Goal: Communication & Community: Ask a question

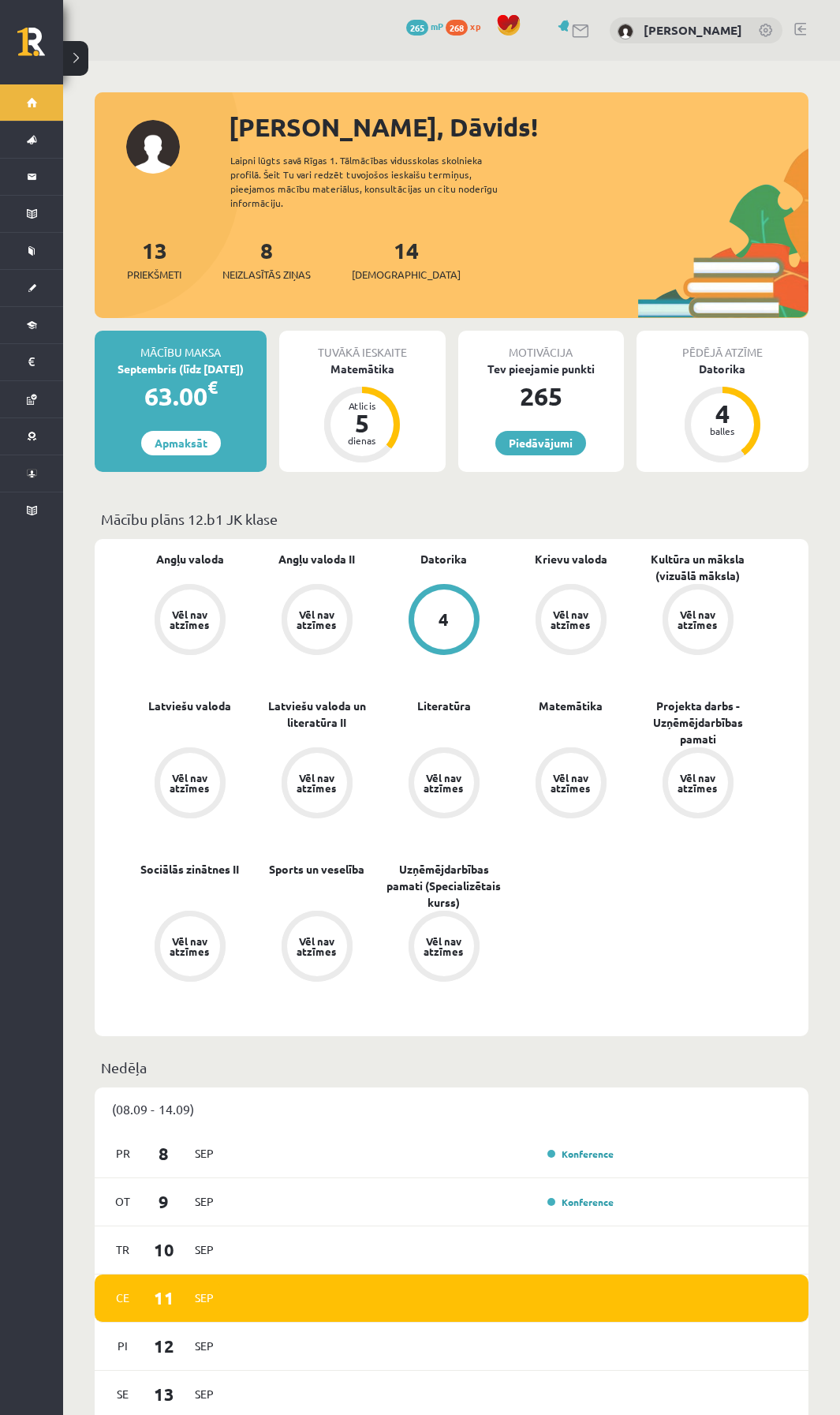
click at [588, 33] on link at bounding box center [581, 31] width 19 height 14
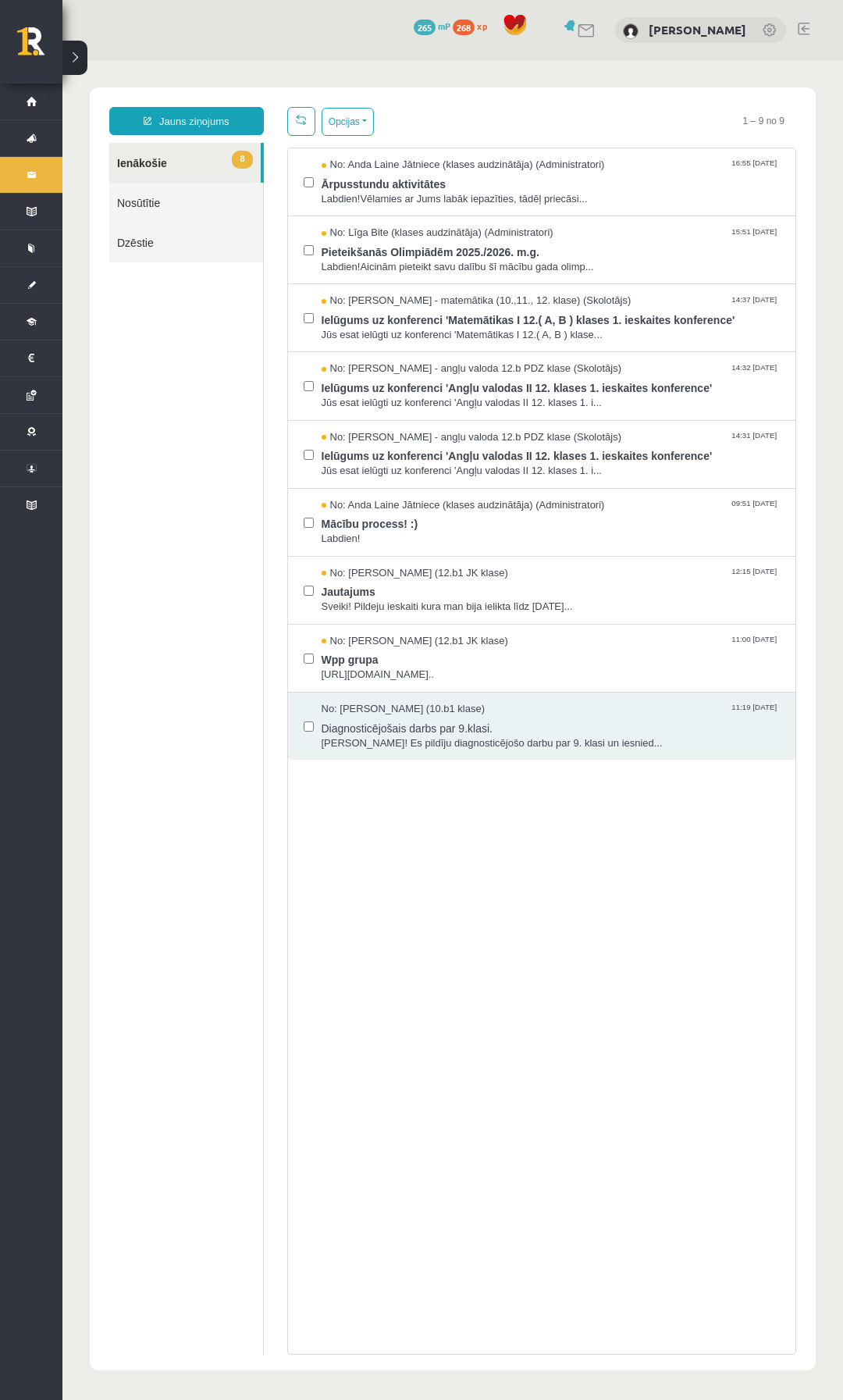
click at [596, 31] on link at bounding box center [587, 31] width 19 height 13
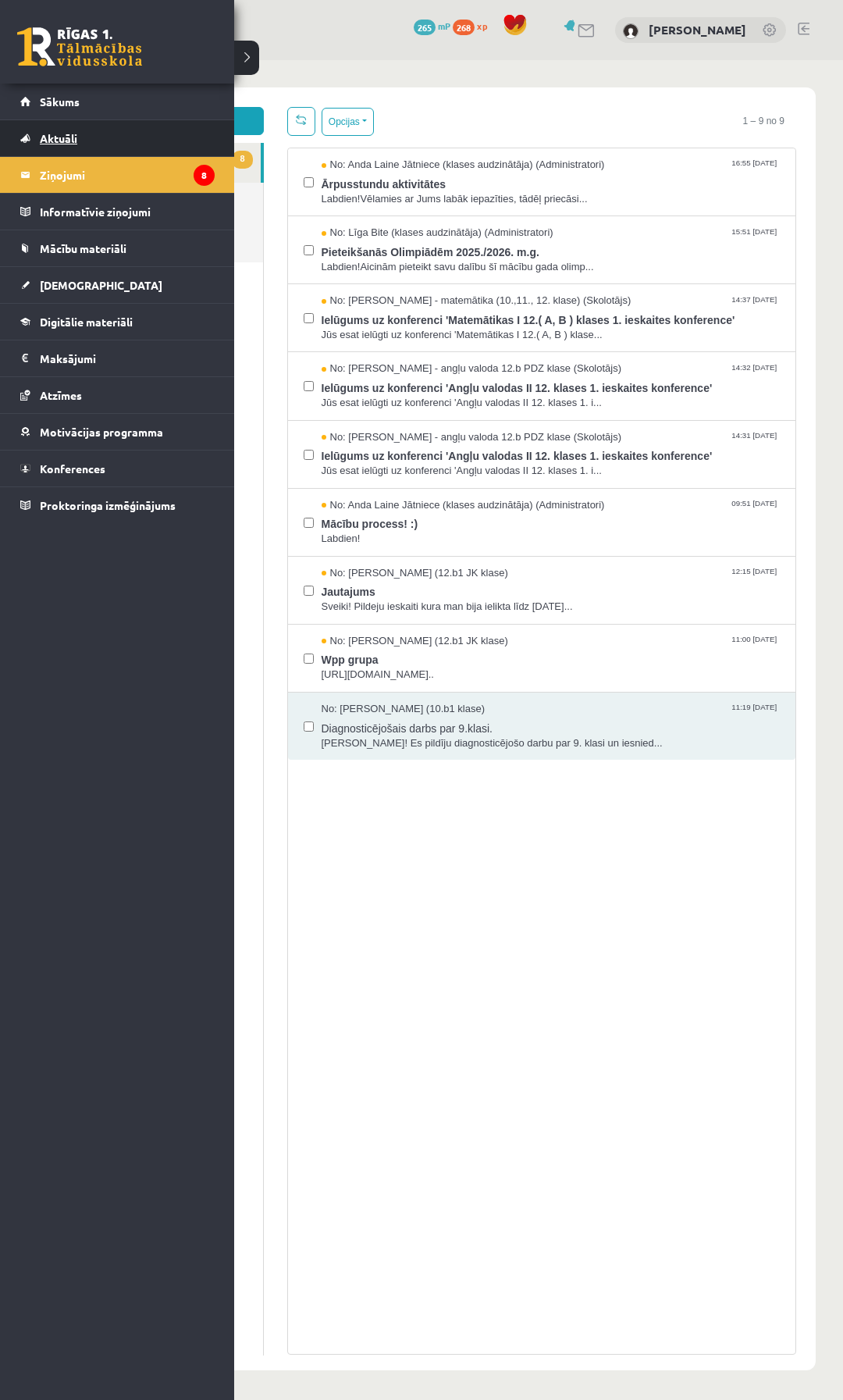
click at [42, 143] on span "Aktuāli" at bounding box center [58, 139] width 38 height 14
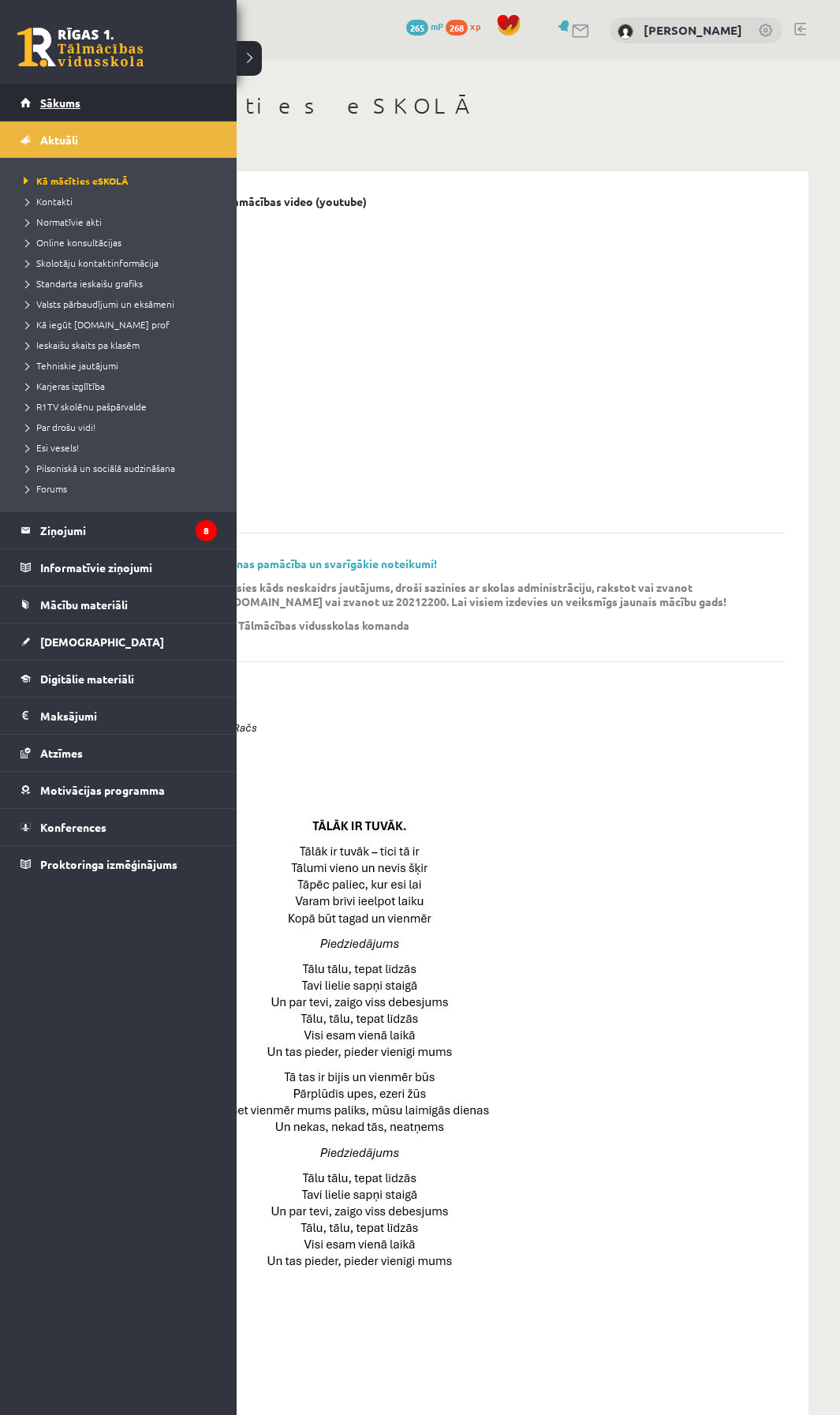
click at [54, 105] on span "Sākums" at bounding box center [60, 103] width 40 height 15
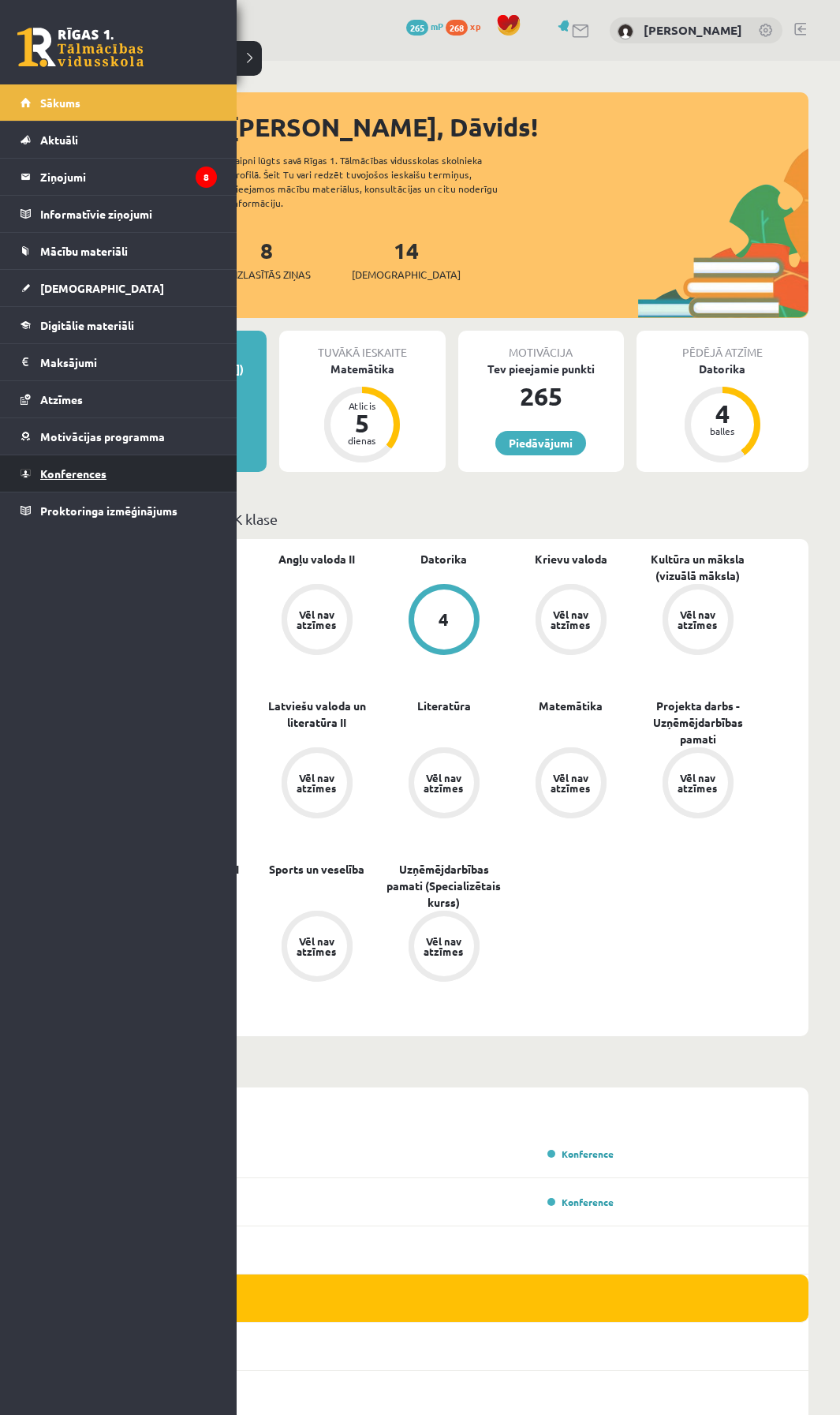
click at [57, 479] on span "Konferences" at bounding box center [73, 474] width 66 height 15
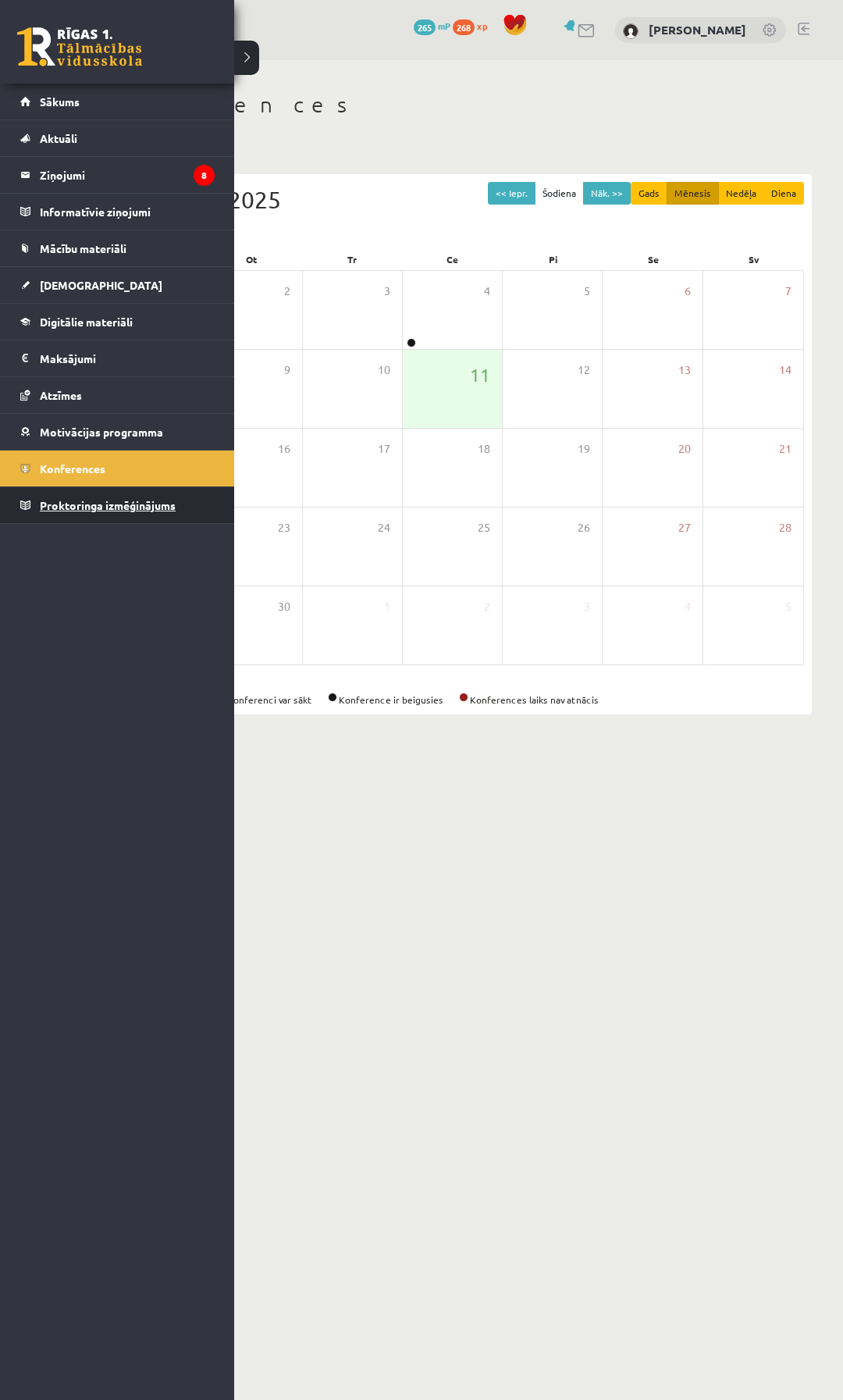
click at [49, 508] on span "Proktoringa izmēģinājums" at bounding box center [107, 506] width 136 height 14
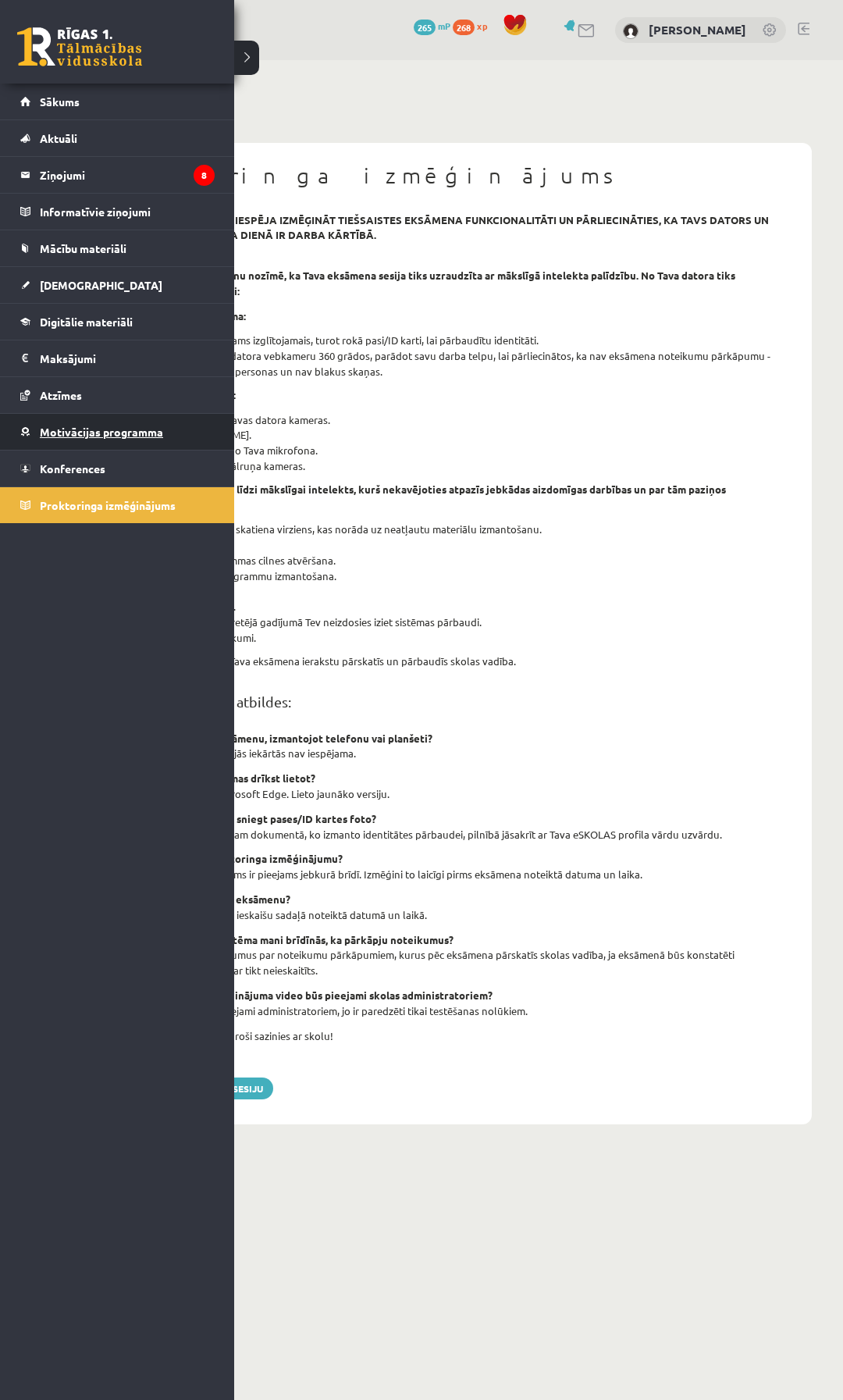
click at [74, 435] on span "Motivācijas programma" at bounding box center [101, 432] width 123 height 14
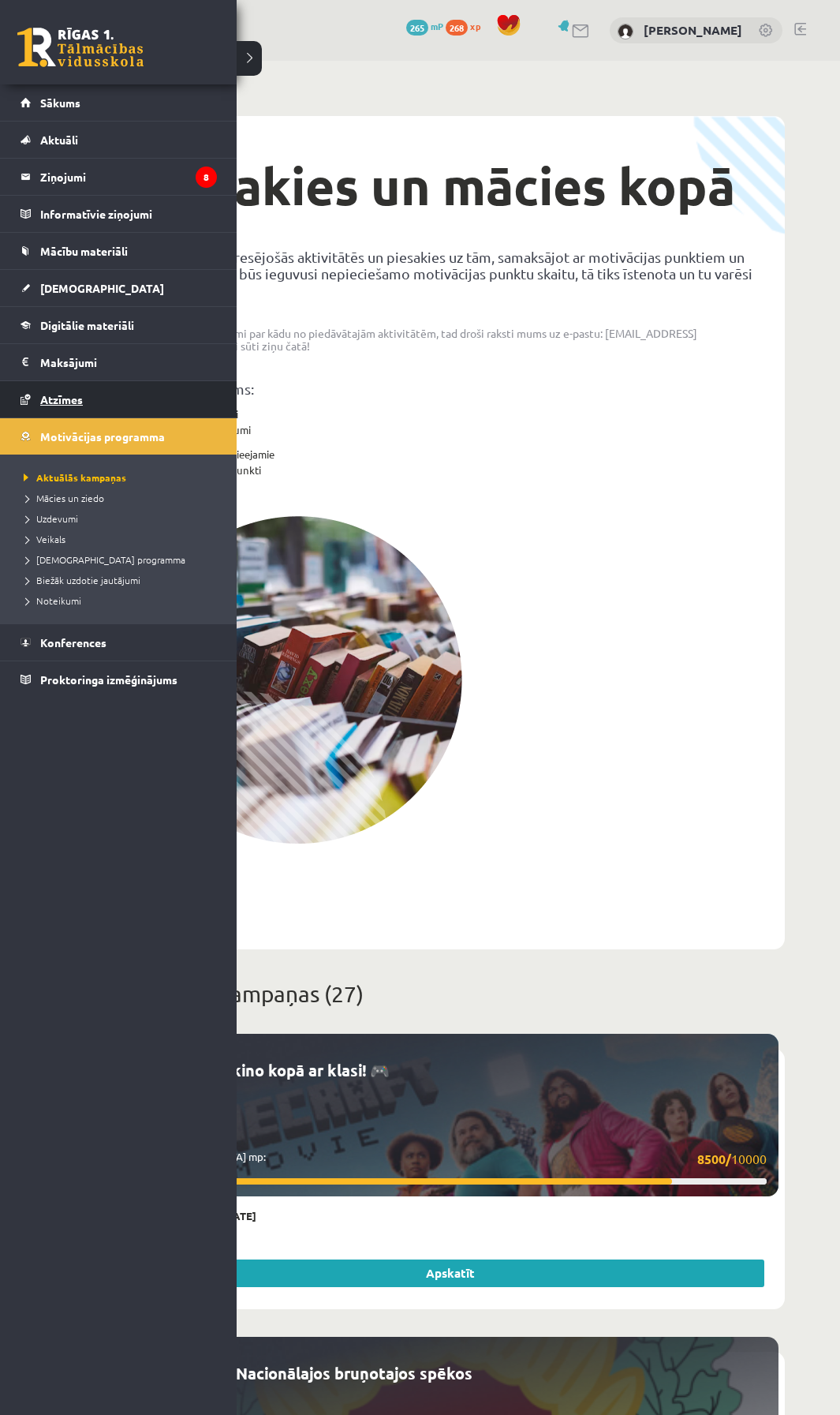
click at [56, 400] on span "Atzīmes" at bounding box center [61, 399] width 43 height 15
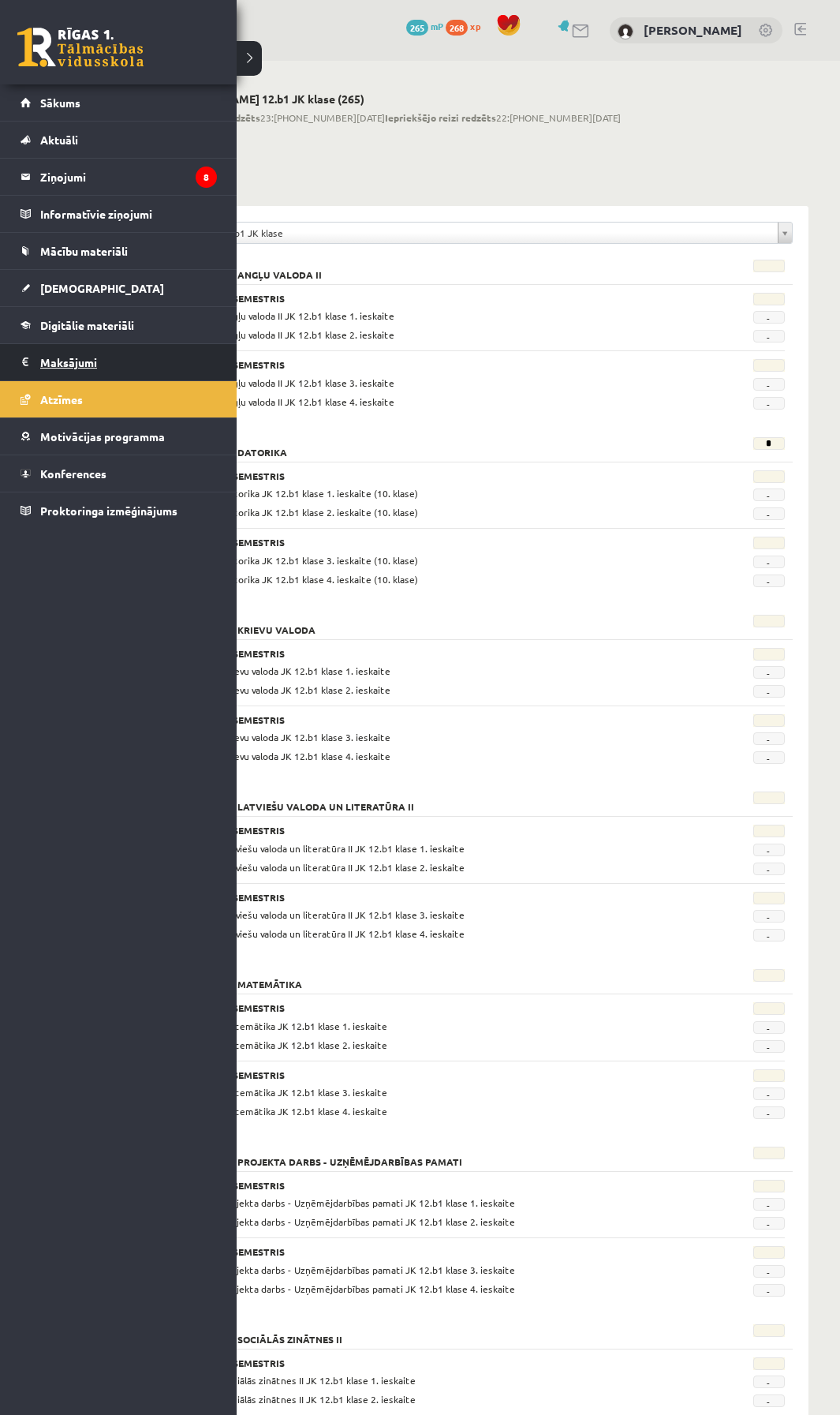
click at [45, 361] on legend "Maksājumi 0" at bounding box center [128, 362] width 176 height 36
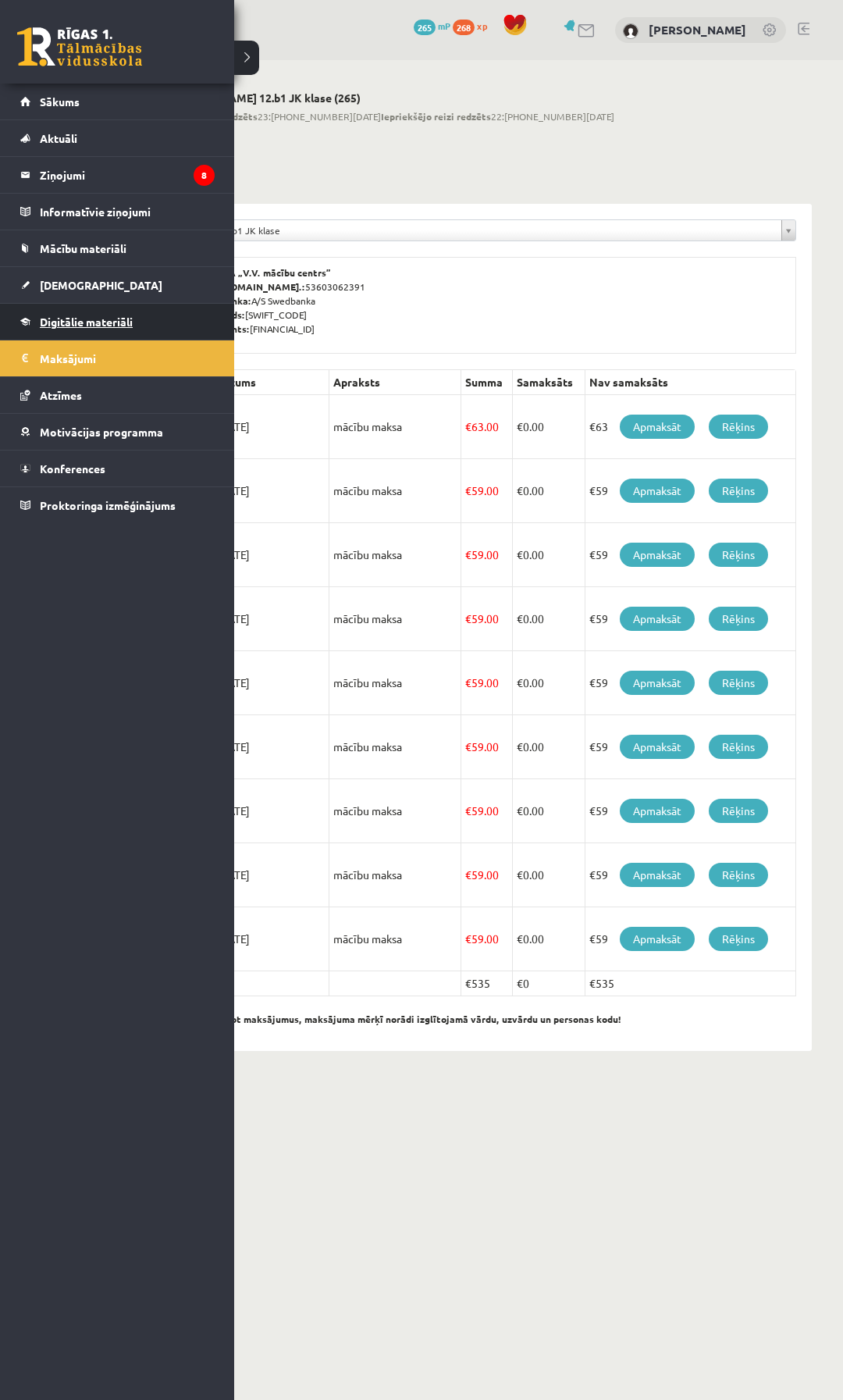
click at [72, 310] on link "Digitālie materiāli" at bounding box center [118, 322] width 194 height 36
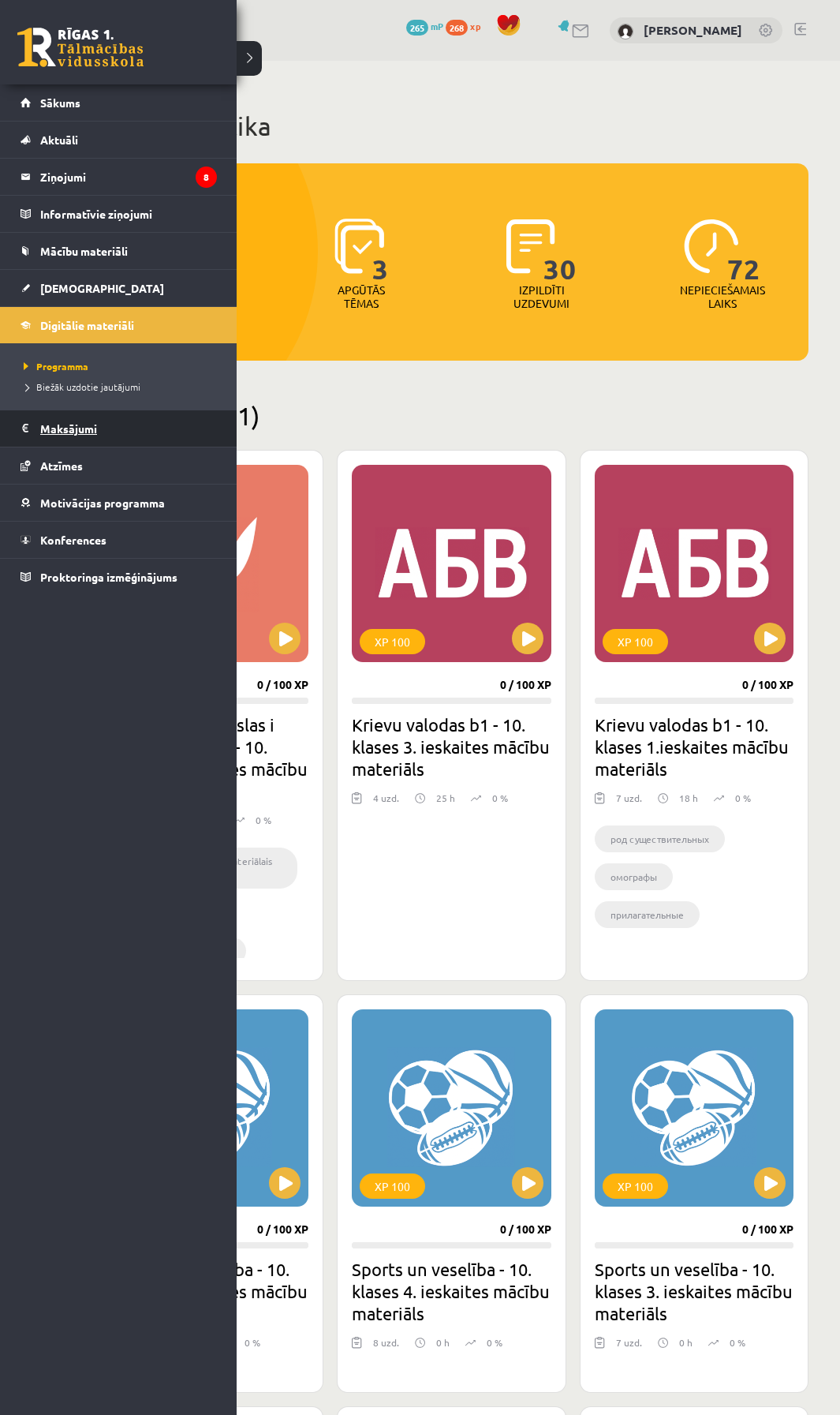
click at [99, 440] on legend "Maksājumi 0" at bounding box center [128, 428] width 176 height 36
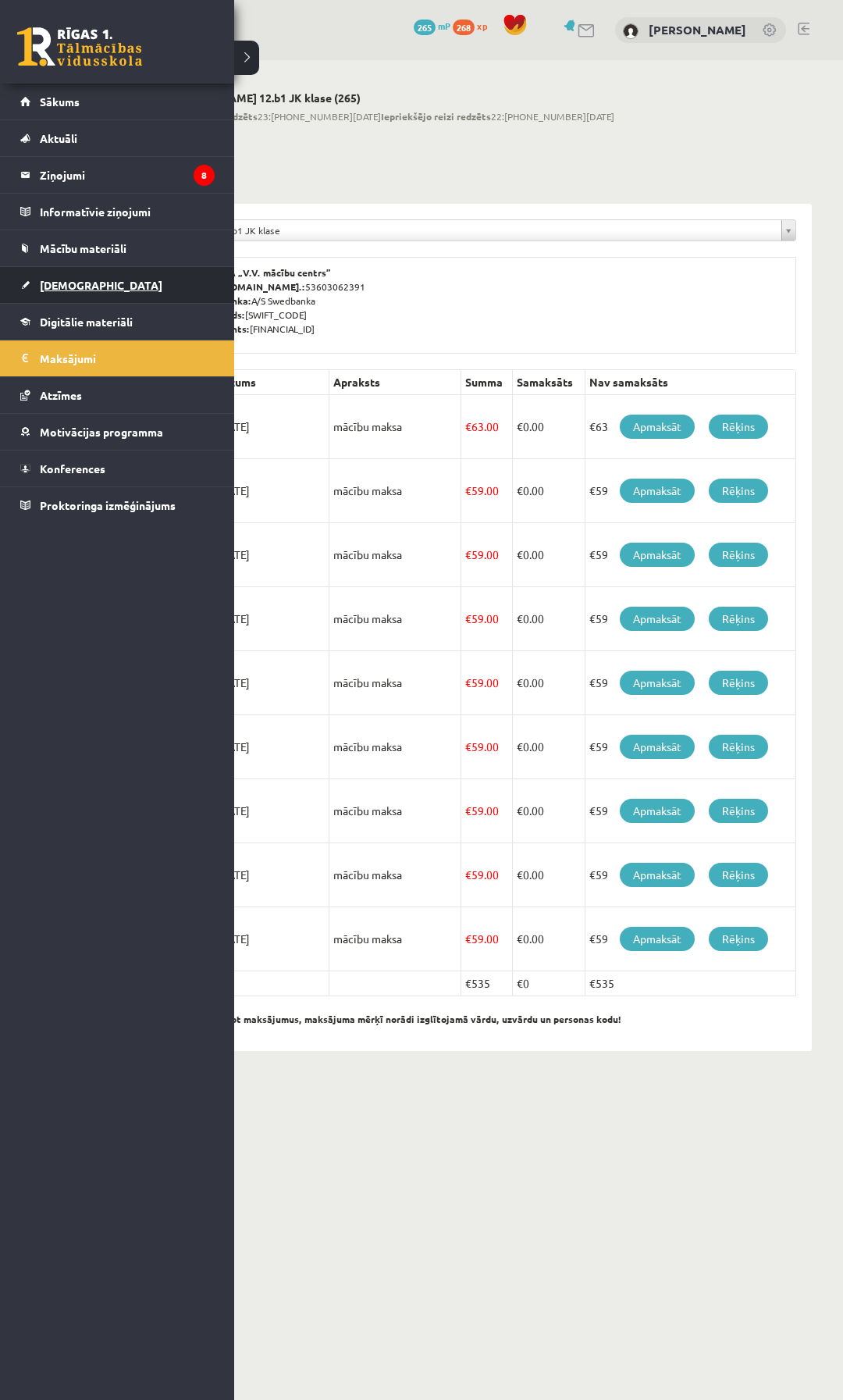
click at [97, 288] on link "[DEMOGRAPHIC_DATA]" at bounding box center [118, 285] width 194 height 36
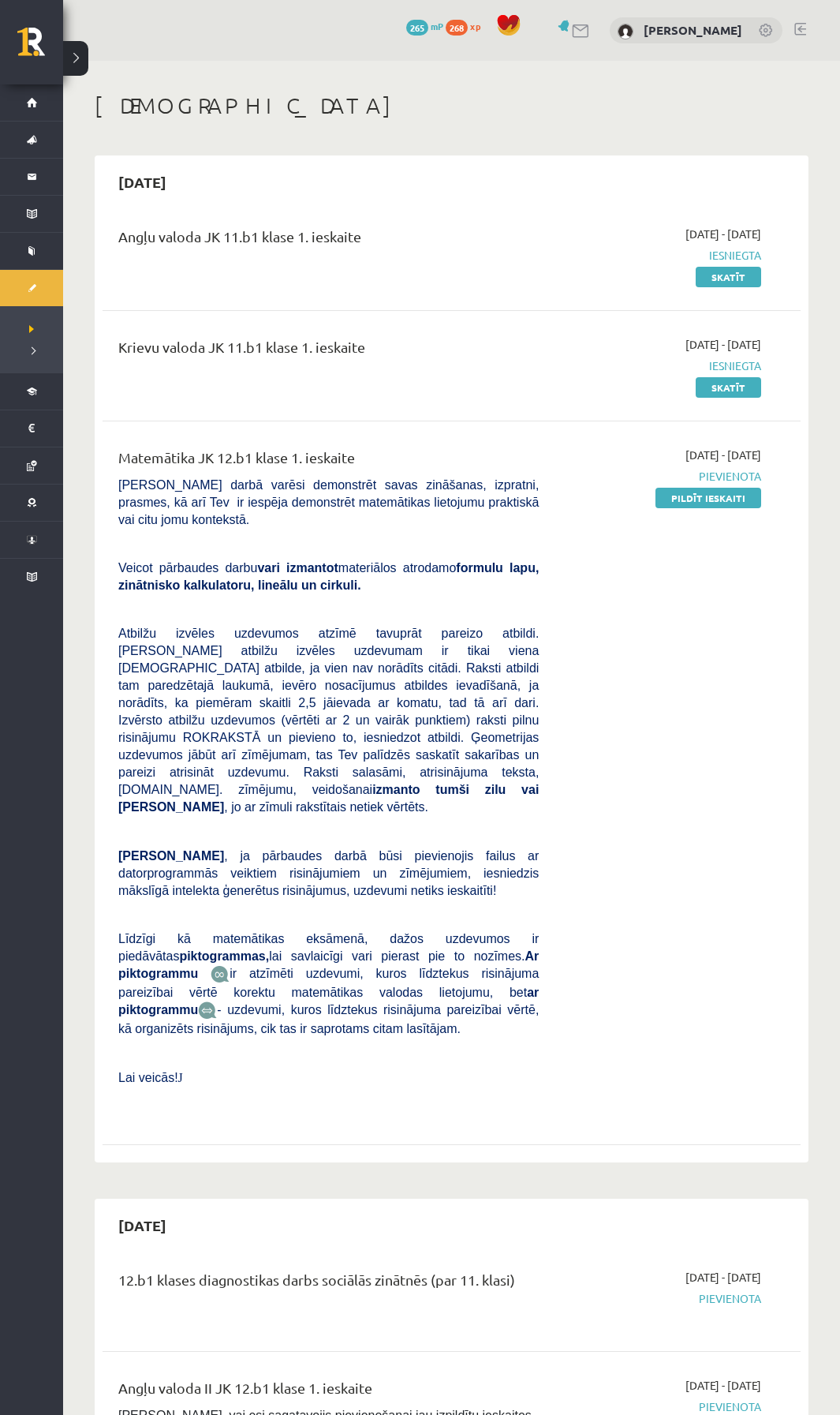
click at [591, 39] on div at bounding box center [572, 30] width 37 height 16
click at [591, 32] on link at bounding box center [581, 31] width 19 height 14
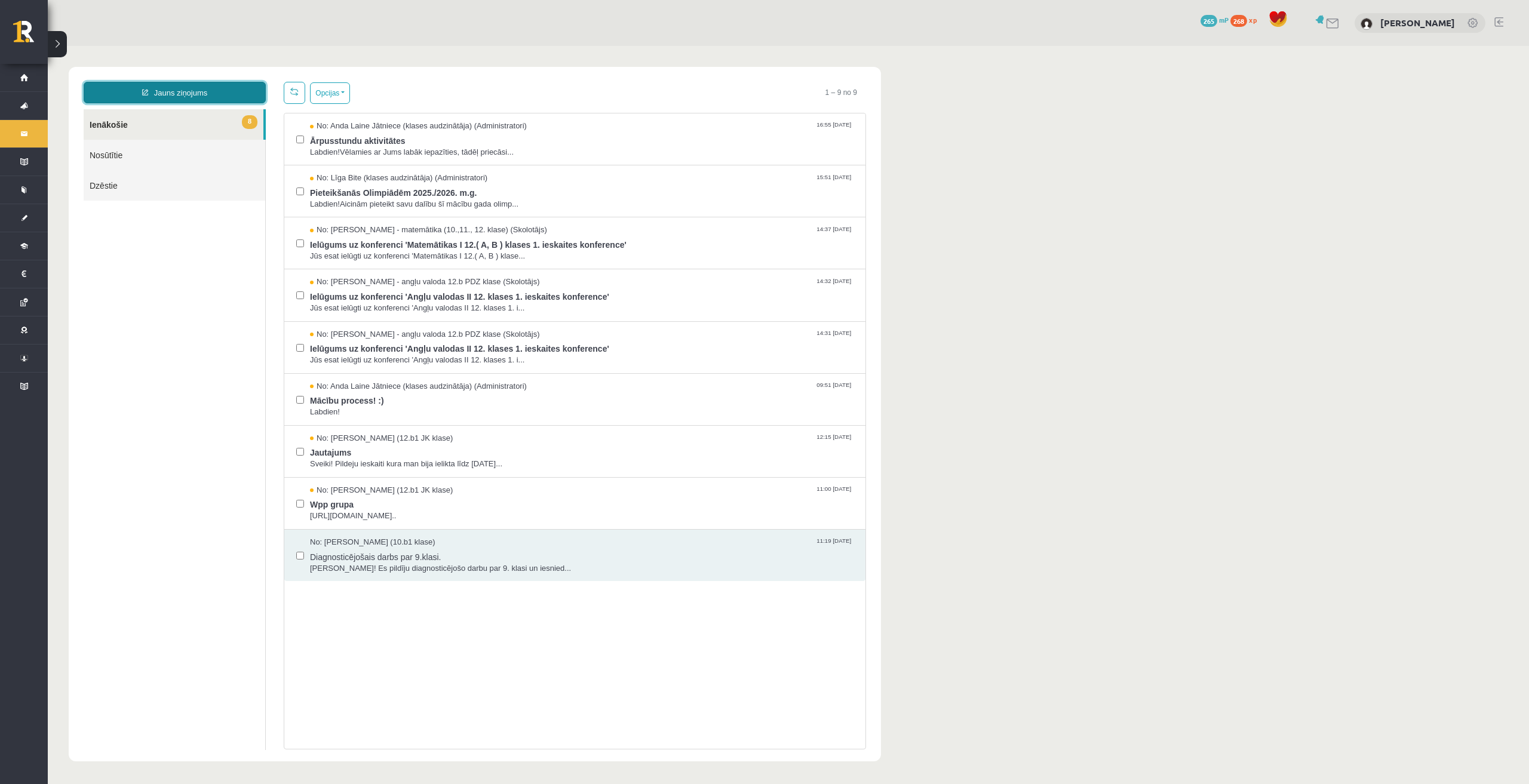
click at [196, 95] on link "Jauns ziņojums" at bounding box center [174, 92] width 182 height 21
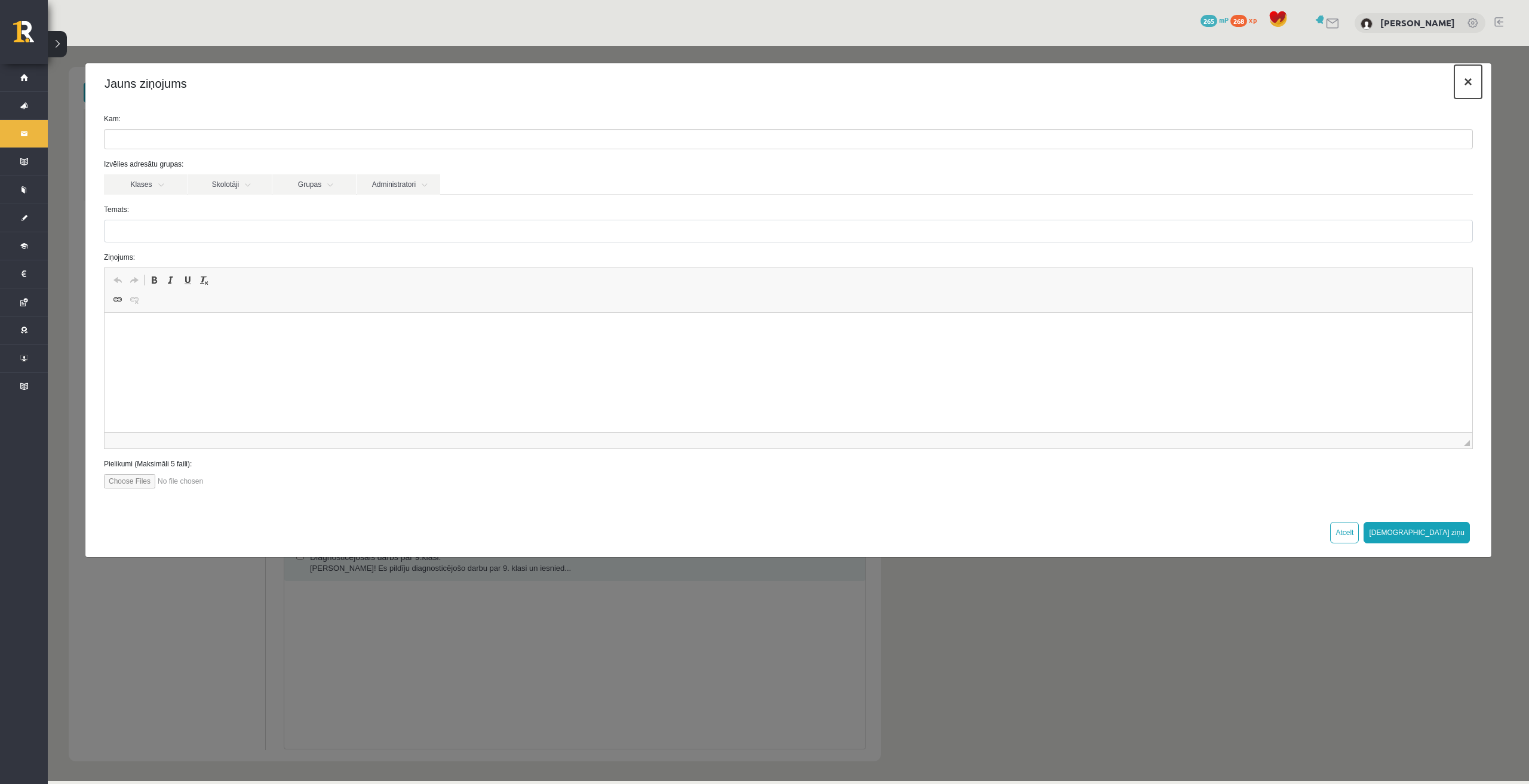
click at [644, 85] on button "×" at bounding box center [1468, 82] width 28 height 34
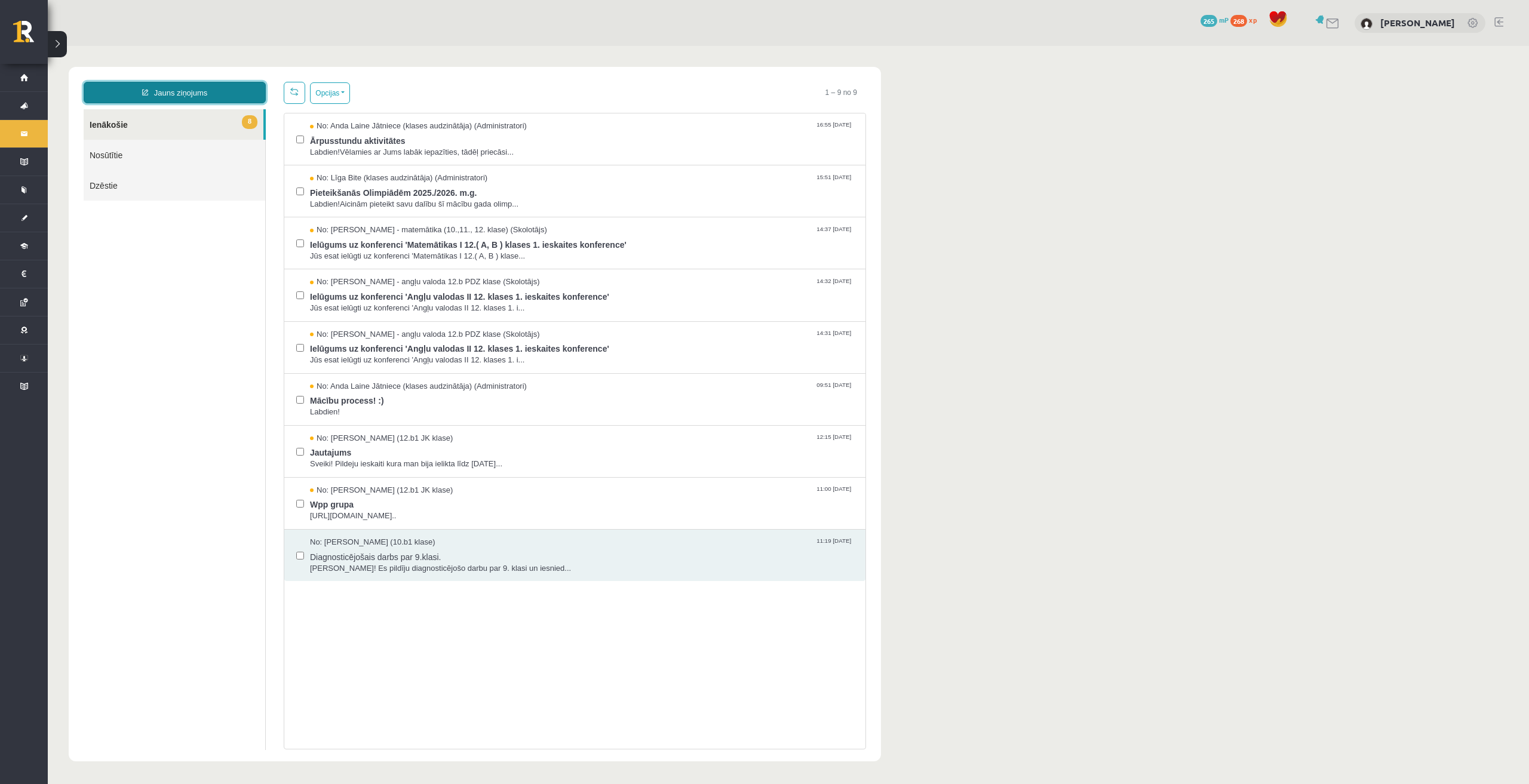
click at [160, 91] on link "Jauns ziņojums" at bounding box center [174, 92] width 182 height 21
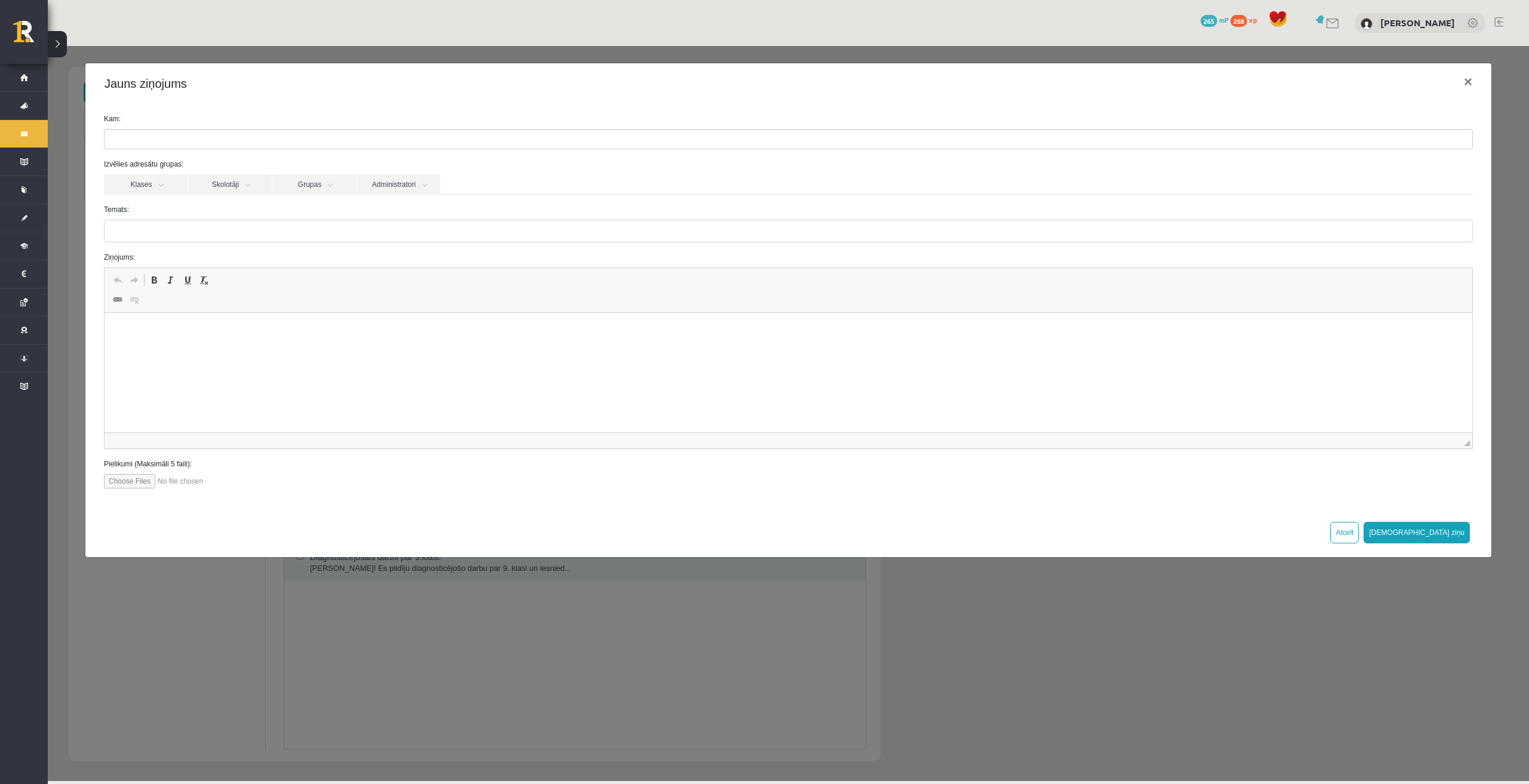
click at [162, 134] on ul at bounding box center [788, 139] width 1368 height 19
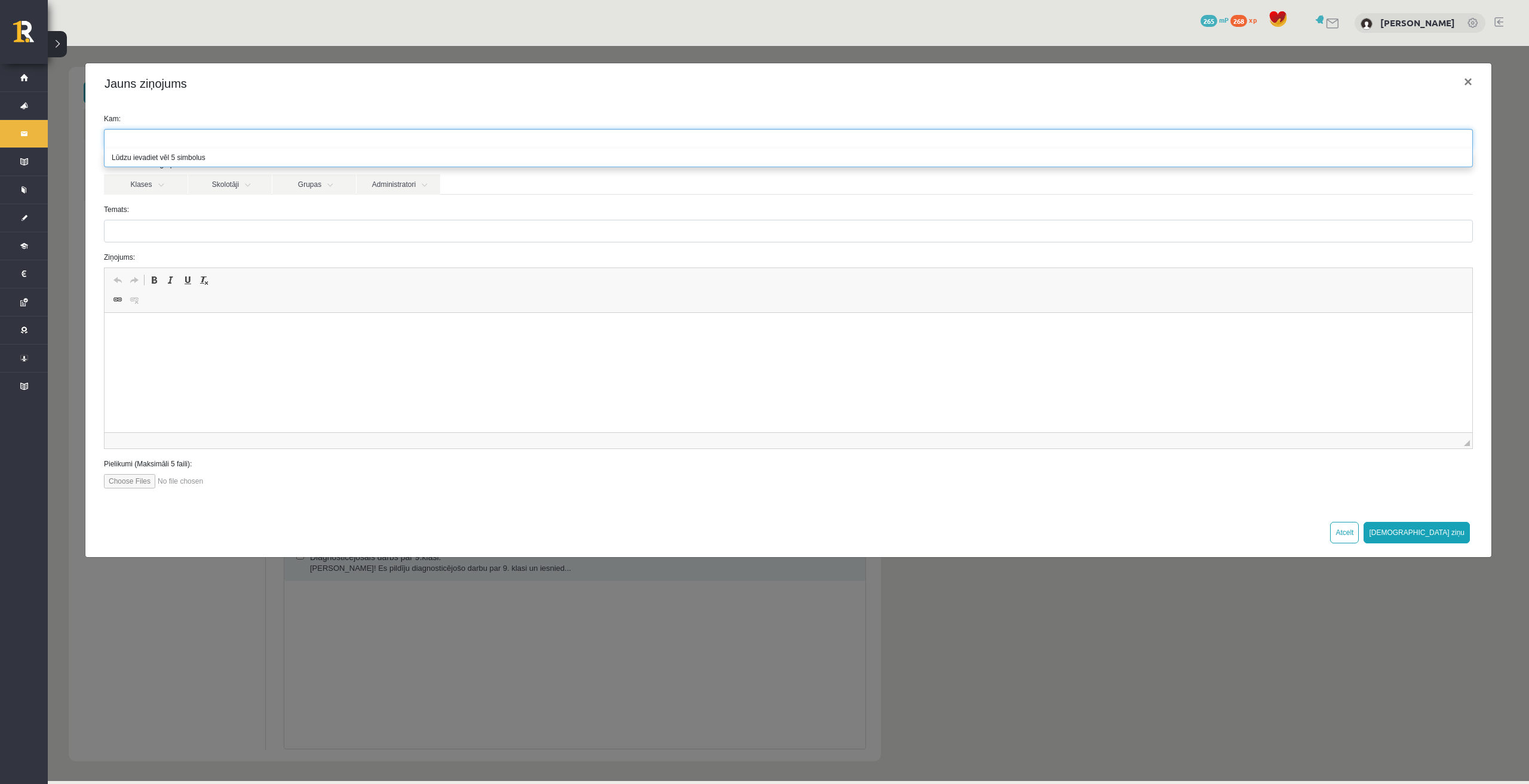
click at [154, 160] on li "Lūdzu ievadiet vēl 5 simbolus" at bounding box center [788, 158] width 1368 height 18
click at [158, 136] on ul at bounding box center [788, 139] width 1368 height 19
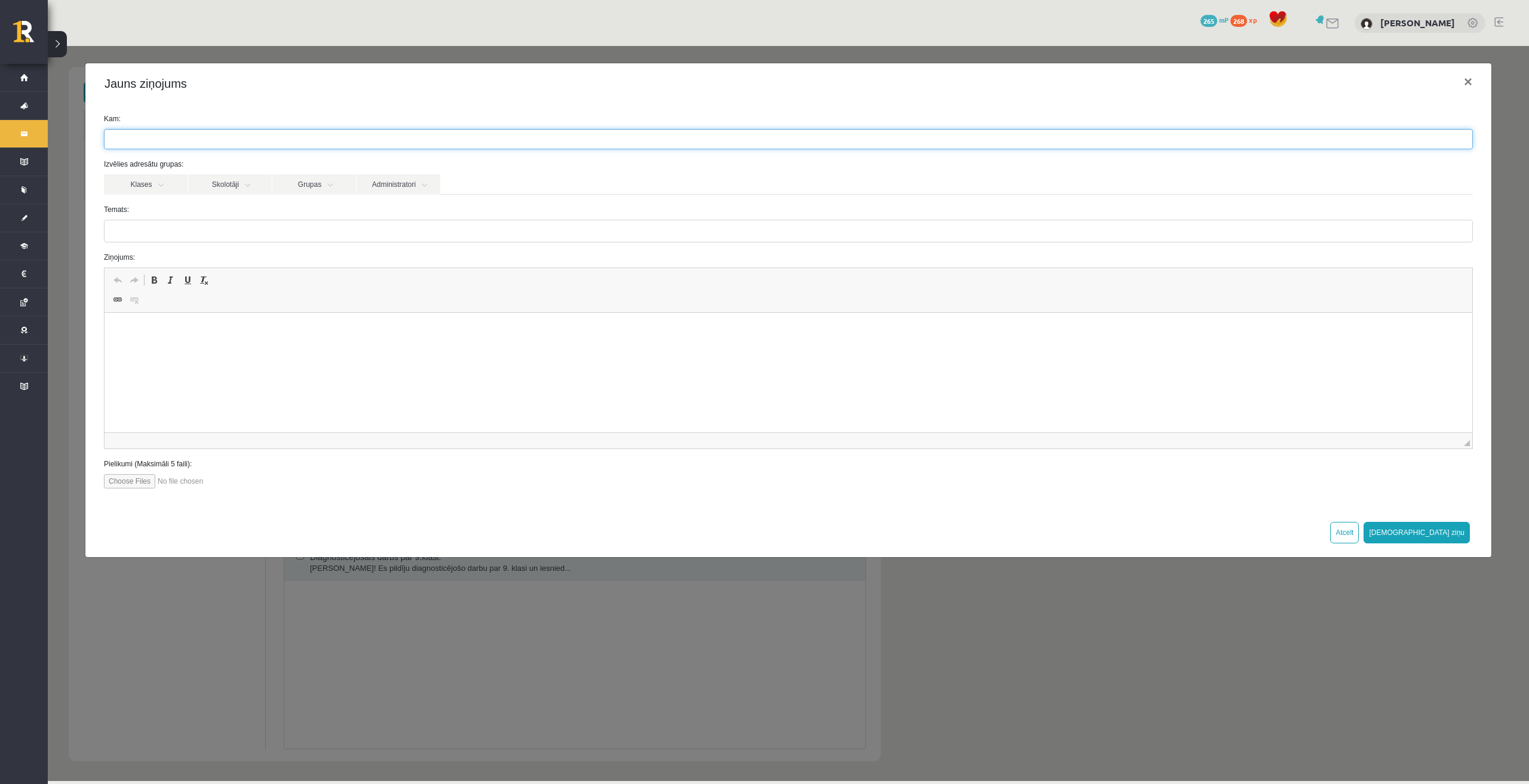
click at [144, 244] on form "Kam: Izvēlies adresātu grupas: Klases Skolotāji Grupas Administratori 12.b1 JK …" at bounding box center [788, 301] width 1387 height 375
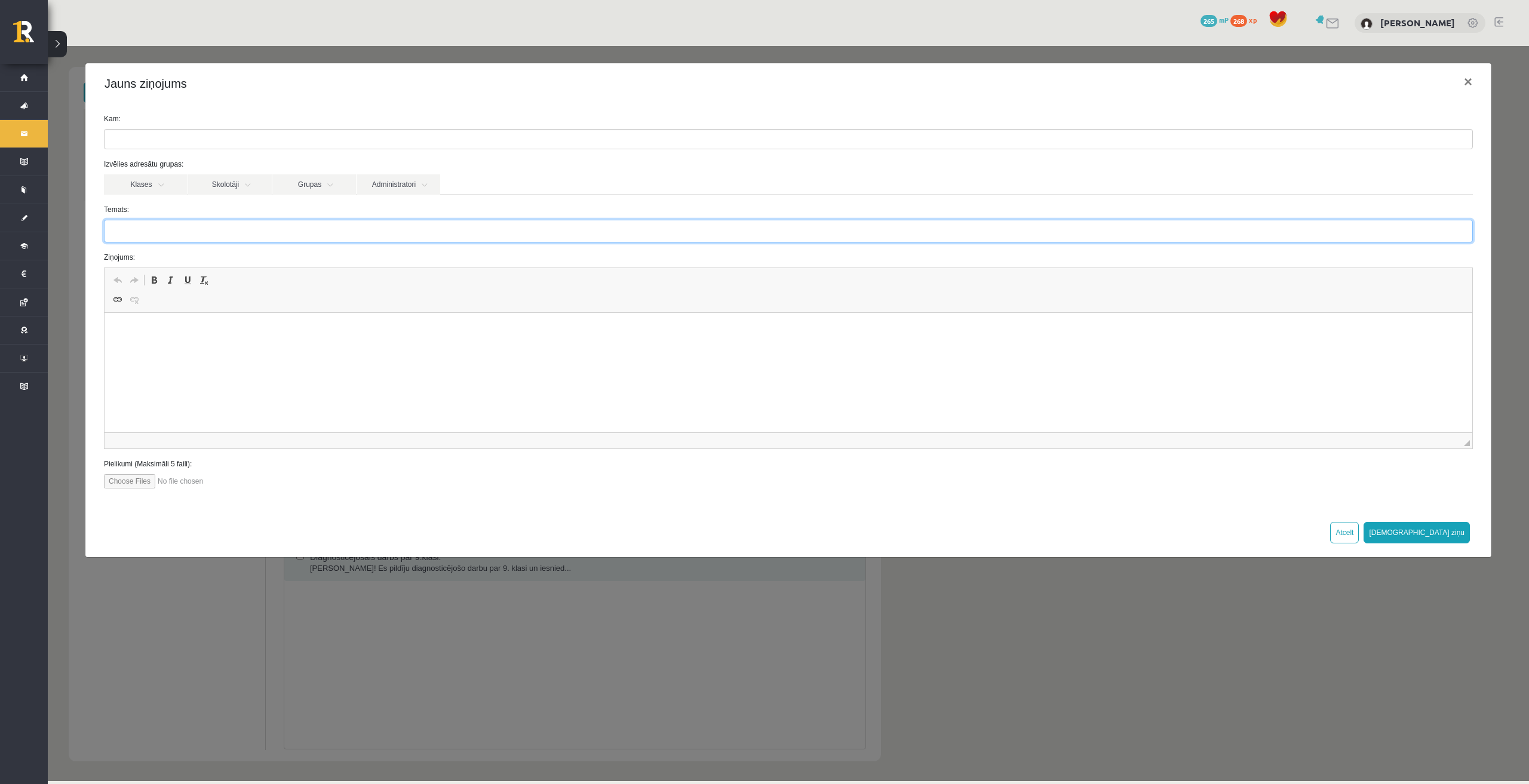
click at [147, 240] on input "Temats:" at bounding box center [788, 231] width 1369 height 23
drag, startPoint x: 209, startPoint y: 361, endPoint x: 267, endPoint y: 567, distance: 214.0
click at [209, 350] on html at bounding box center [788, 331] width 1368 height 36
click at [186, 124] on label "Kam:" at bounding box center [788, 119] width 1387 height 11
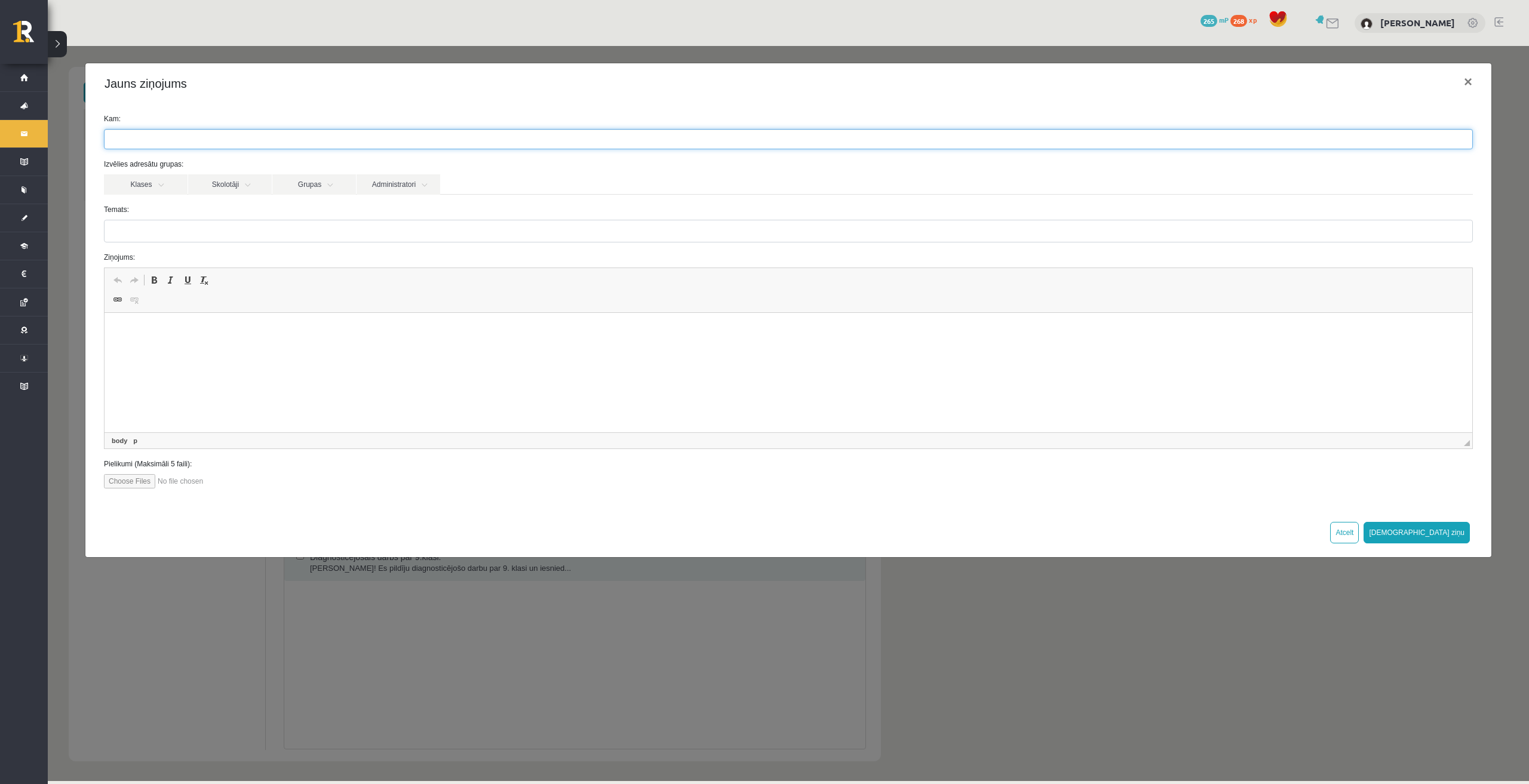
click at [182, 131] on ul at bounding box center [788, 139] width 1368 height 19
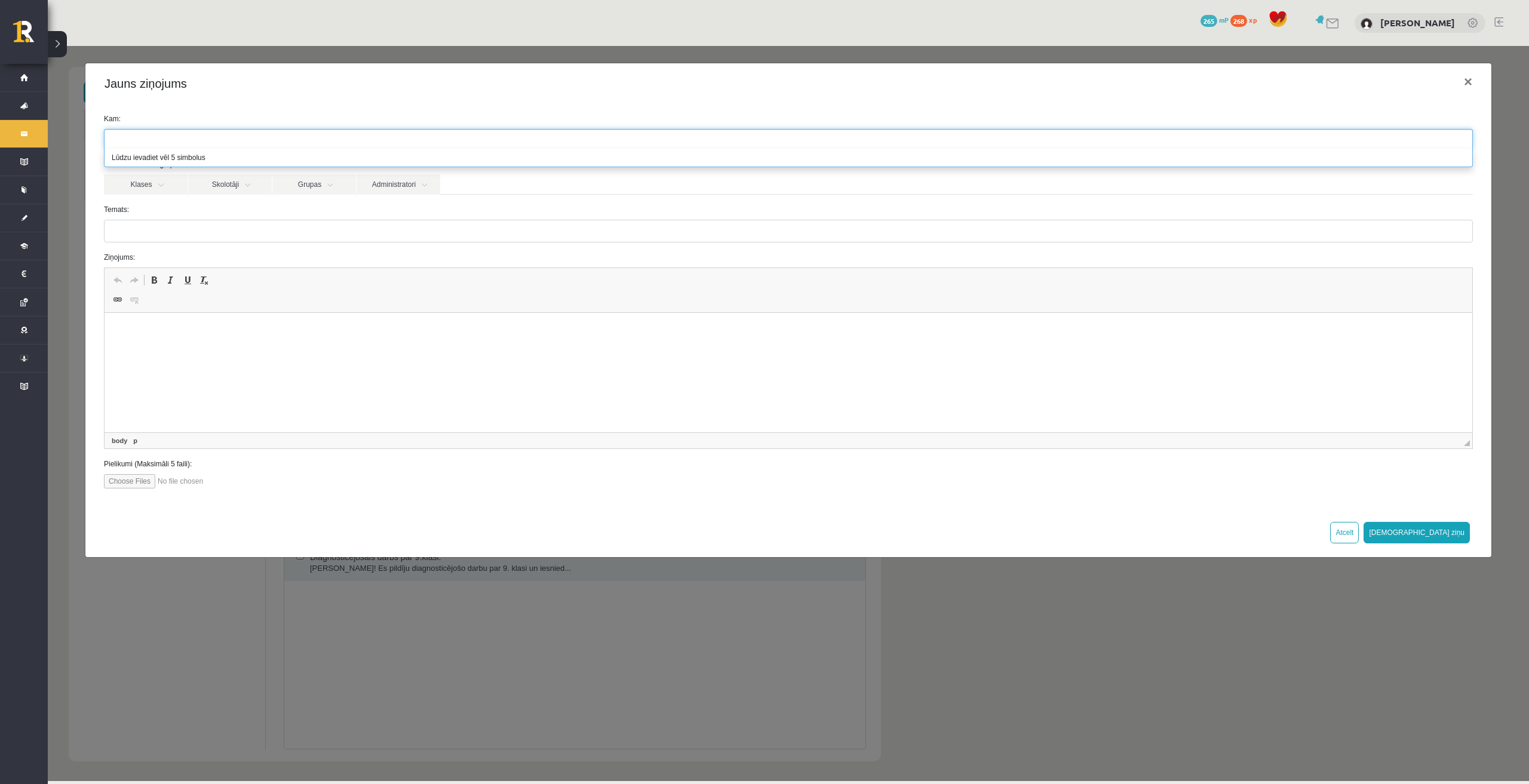
click at [180, 147] on ul at bounding box center [788, 139] width 1368 height 19
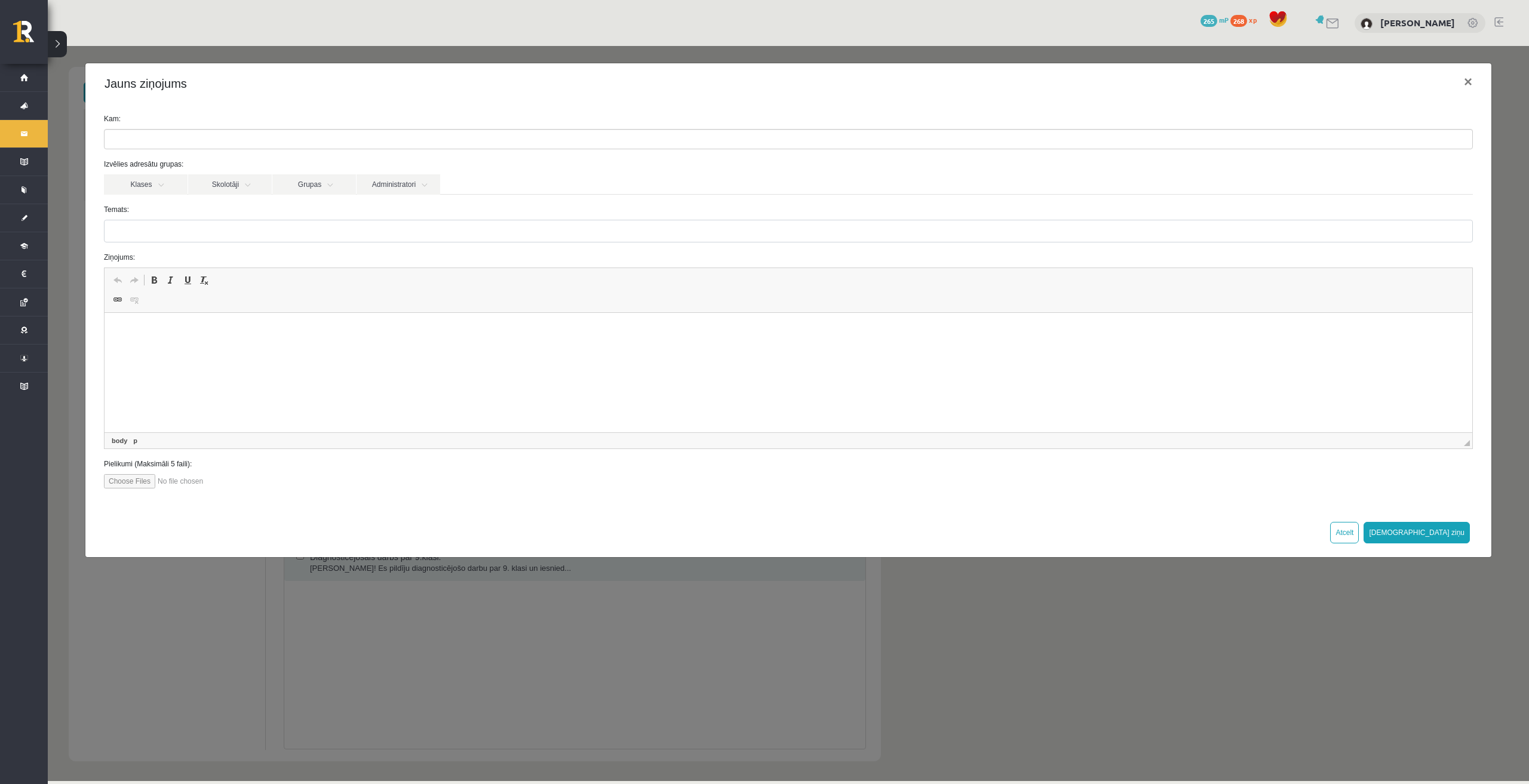
click at [183, 156] on form "Kam: Izvēlies adresātu grupas: Klases Skolotāji Grupas Administratori 12.b1 JK …" at bounding box center [788, 301] width 1387 height 375
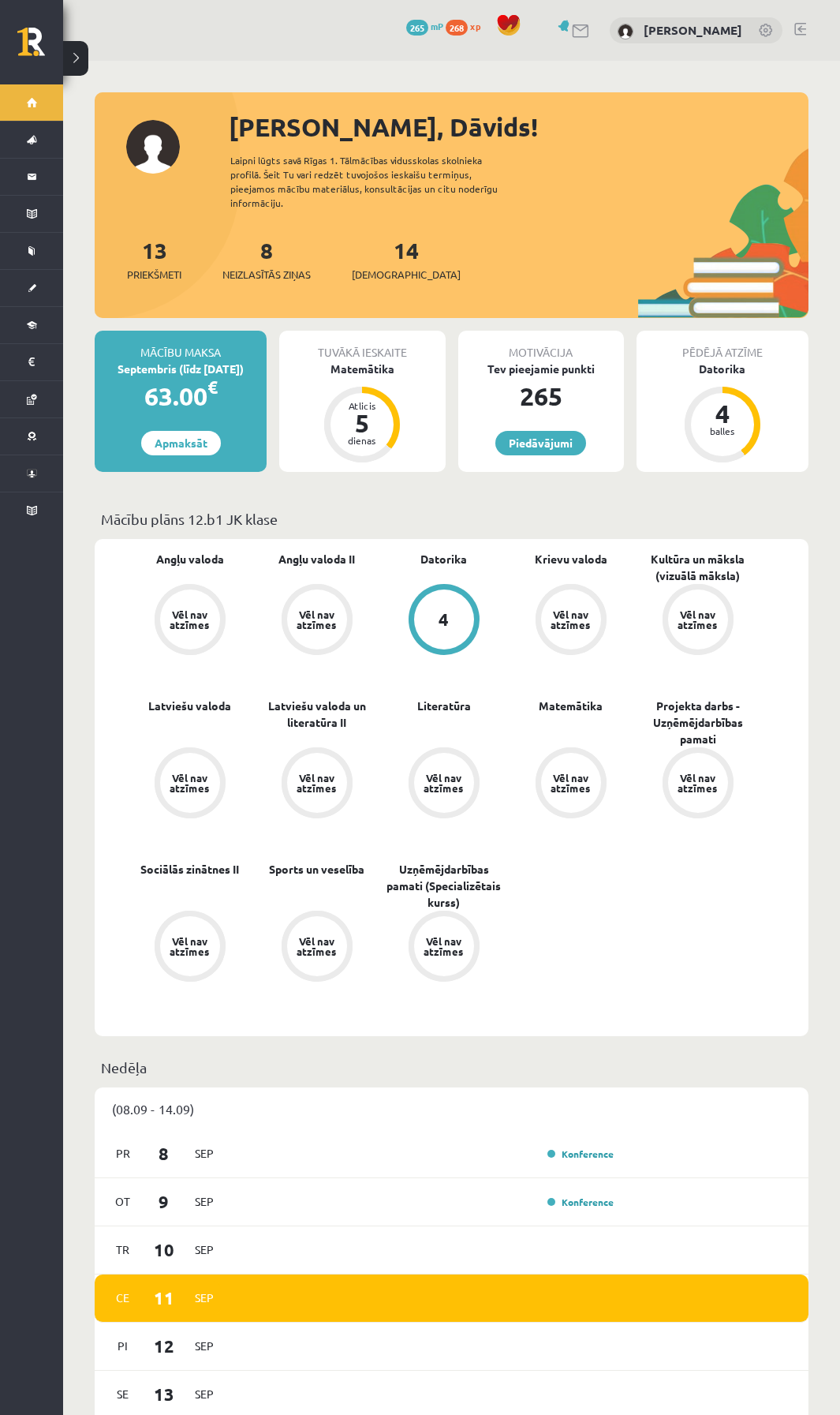
click at [591, 27] on link at bounding box center [581, 31] width 19 height 14
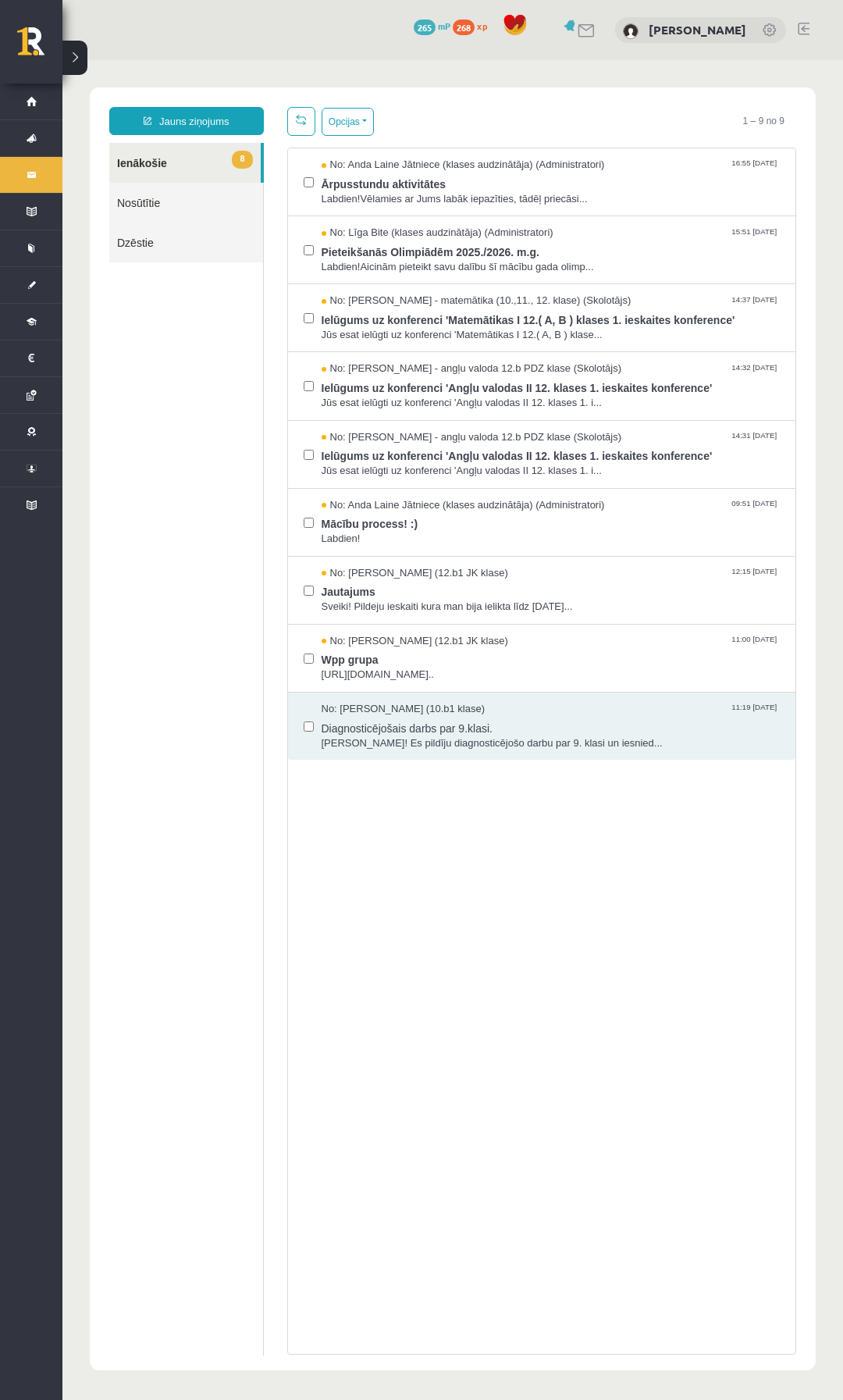
click at [173, 155] on link "8 Ienākošie" at bounding box center [184, 163] width 151 height 40
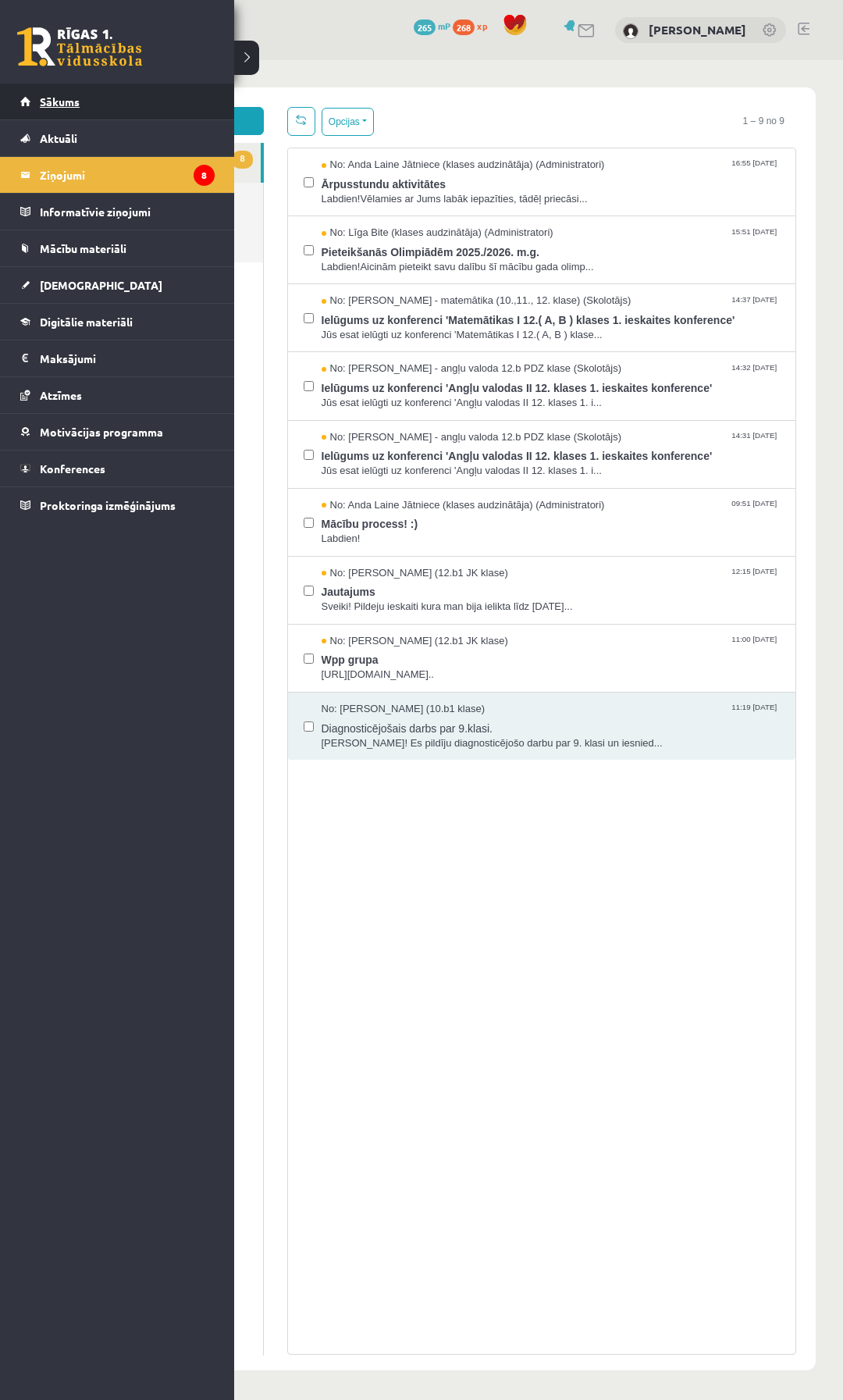
click at [51, 92] on link "Sākums" at bounding box center [118, 102] width 194 height 36
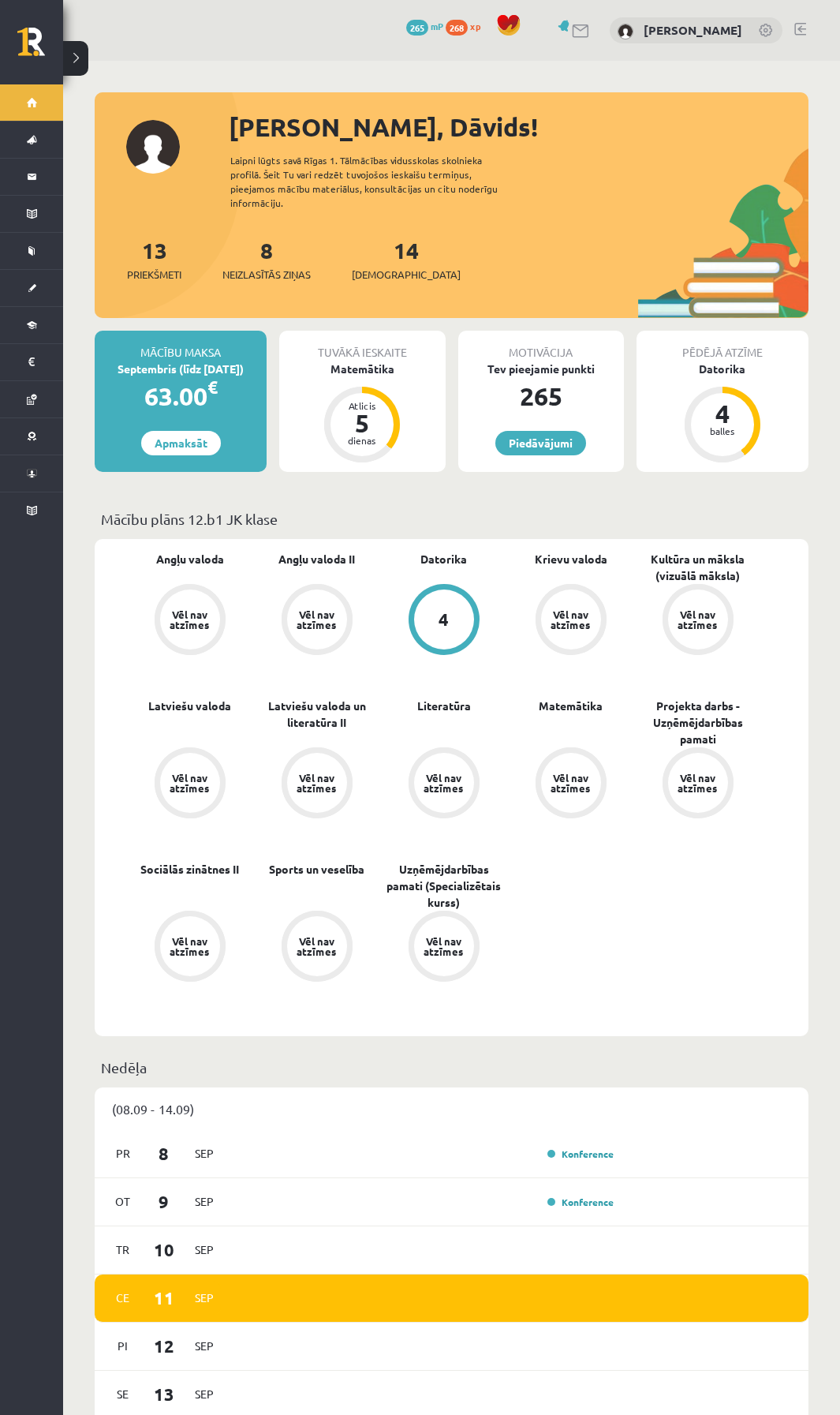
drag, startPoint x: 204, startPoint y: 353, endPoint x: 245, endPoint y: 355, distance: 41.0
click at [245, 361] on div "Septembris (līdz [DATE])" at bounding box center [180, 369] width 172 height 16
drag, startPoint x: 141, startPoint y: 383, endPoint x: 215, endPoint y: 378, distance: 74.2
click at [215, 378] on div "63.00 €" at bounding box center [180, 396] width 172 height 38
click at [374, 464] on div "Mācību maksa Septembris (līdz [DATE]) 63.00 € Apmaksāt Tuvākā ieskaite Matemāti…" at bounding box center [451, 407] width 714 height 154
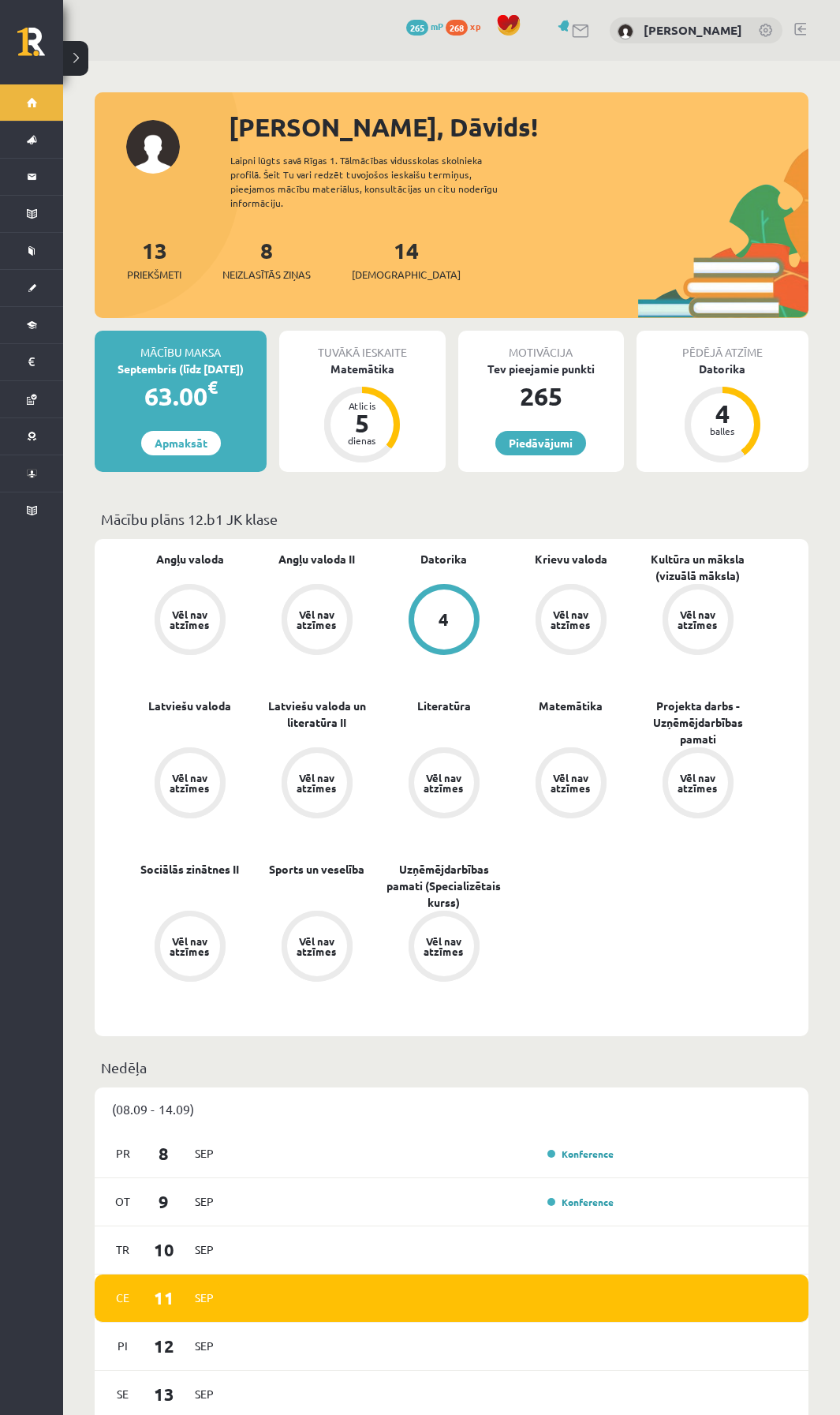
click at [591, 36] on link at bounding box center [581, 31] width 19 height 14
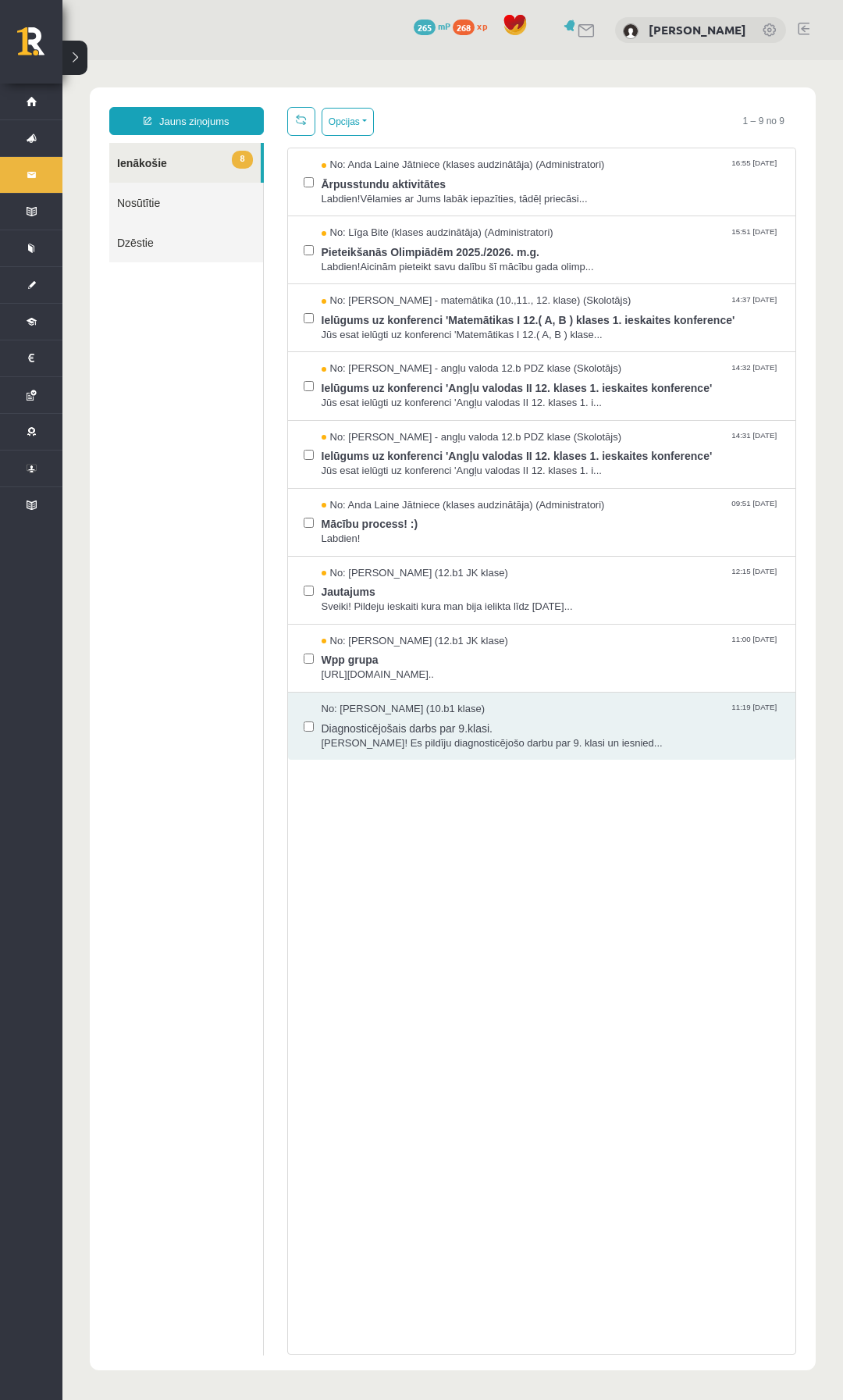
click at [165, 145] on link "8 Ienākošie" at bounding box center [184, 163] width 151 height 40
click at [171, 129] on link "Jauns ziņojums" at bounding box center [186, 121] width 155 height 28
click at [166, 190] on link "Nosūtītie" at bounding box center [185, 202] width 154 height 40
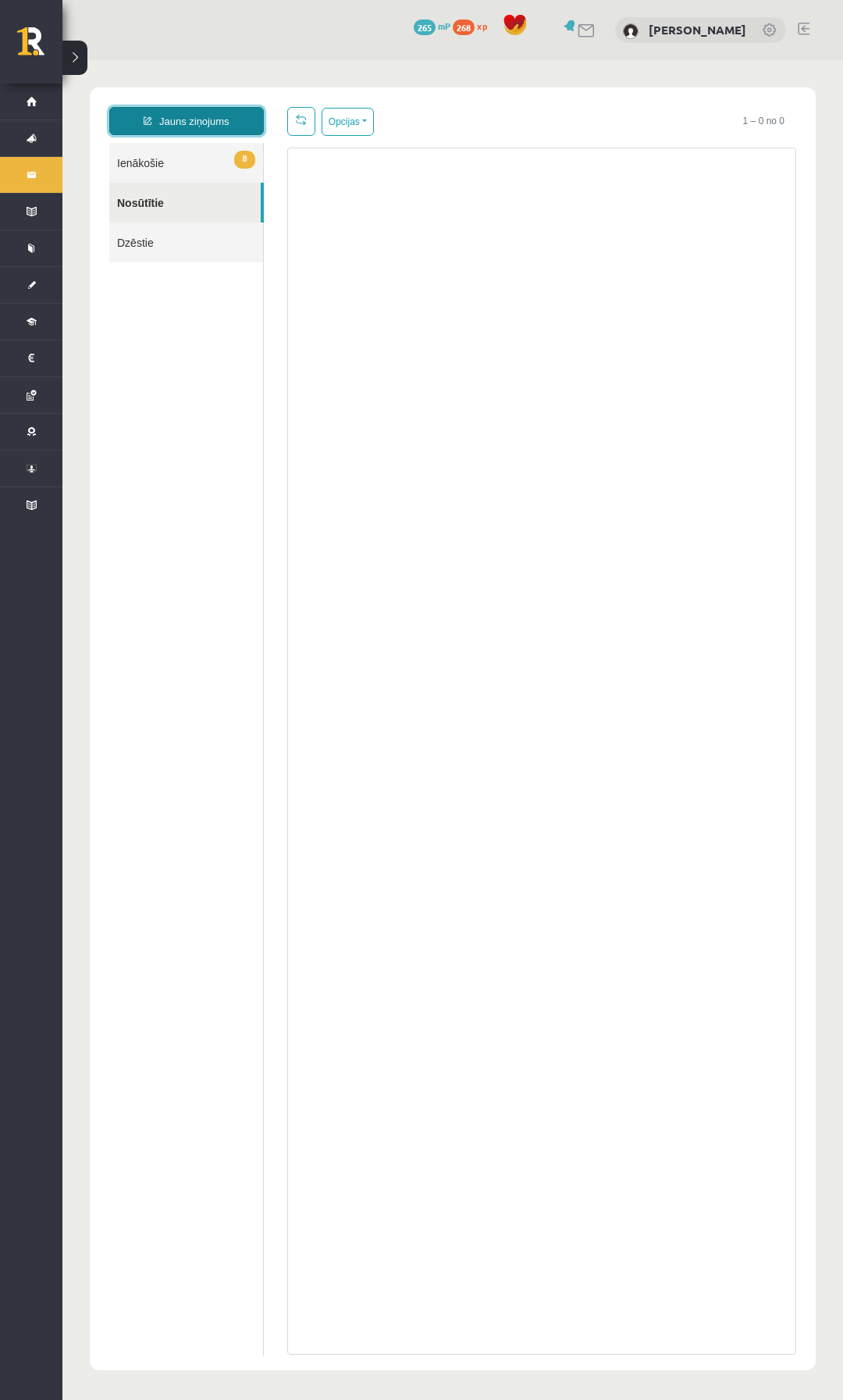
click at [186, 112] on link "Jauns ziņojums" at bounding box center [186, 121] width 155 height 28
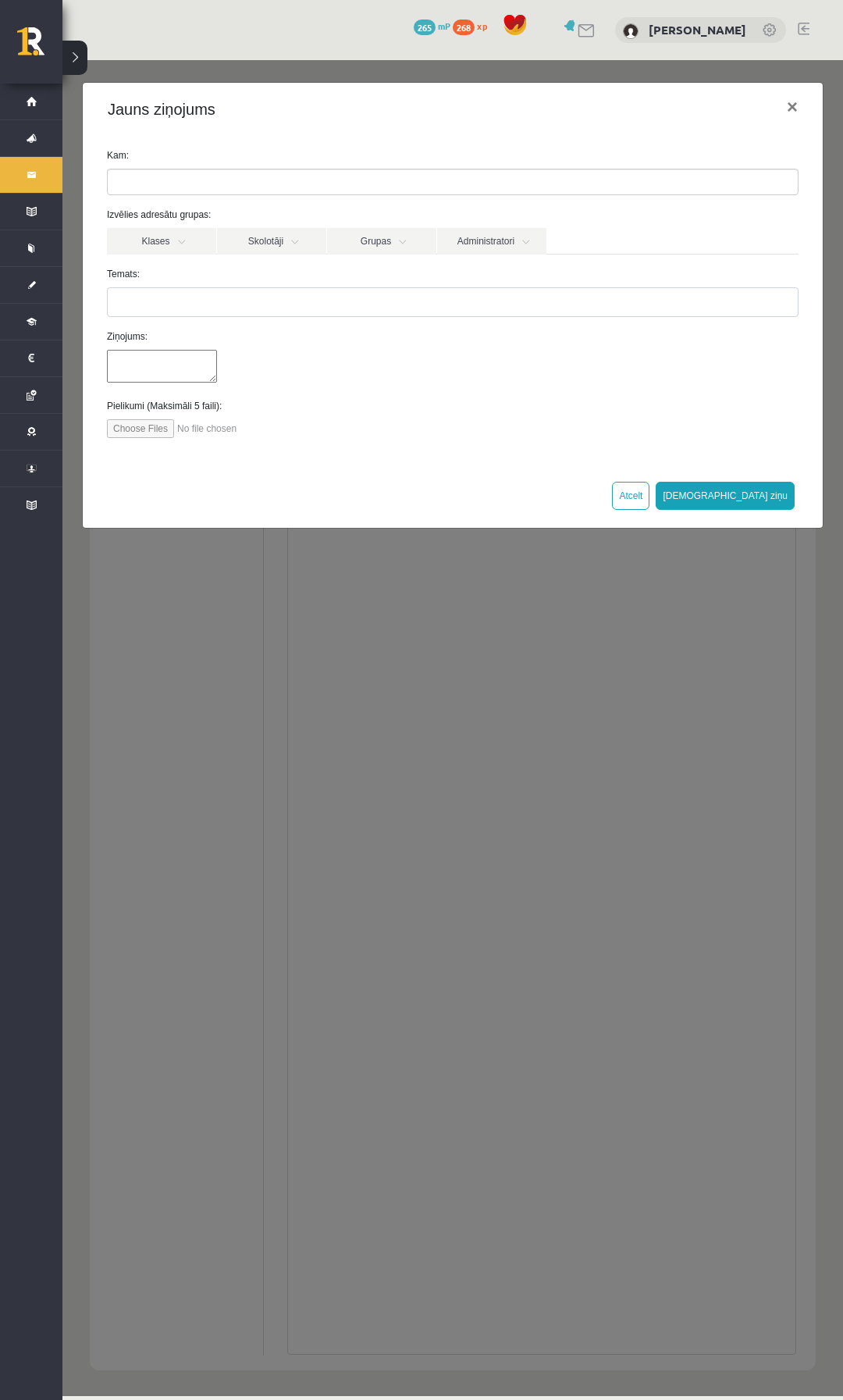
click at [169, 183] on ul at bounding box center [453, 182] width 690 height 25
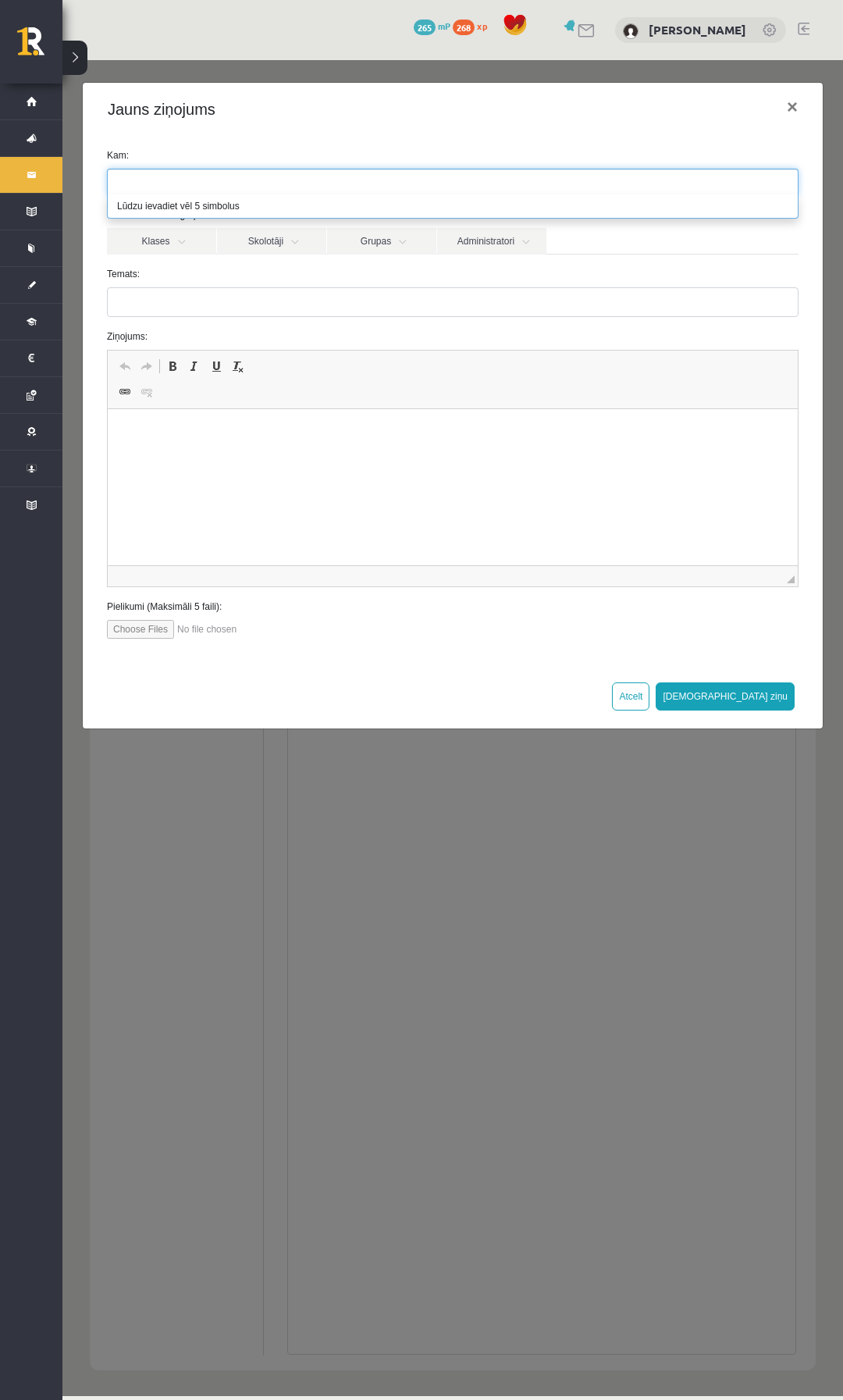
click at [168, 187] on ul at bounding box center [453, 182] width 690 height 25
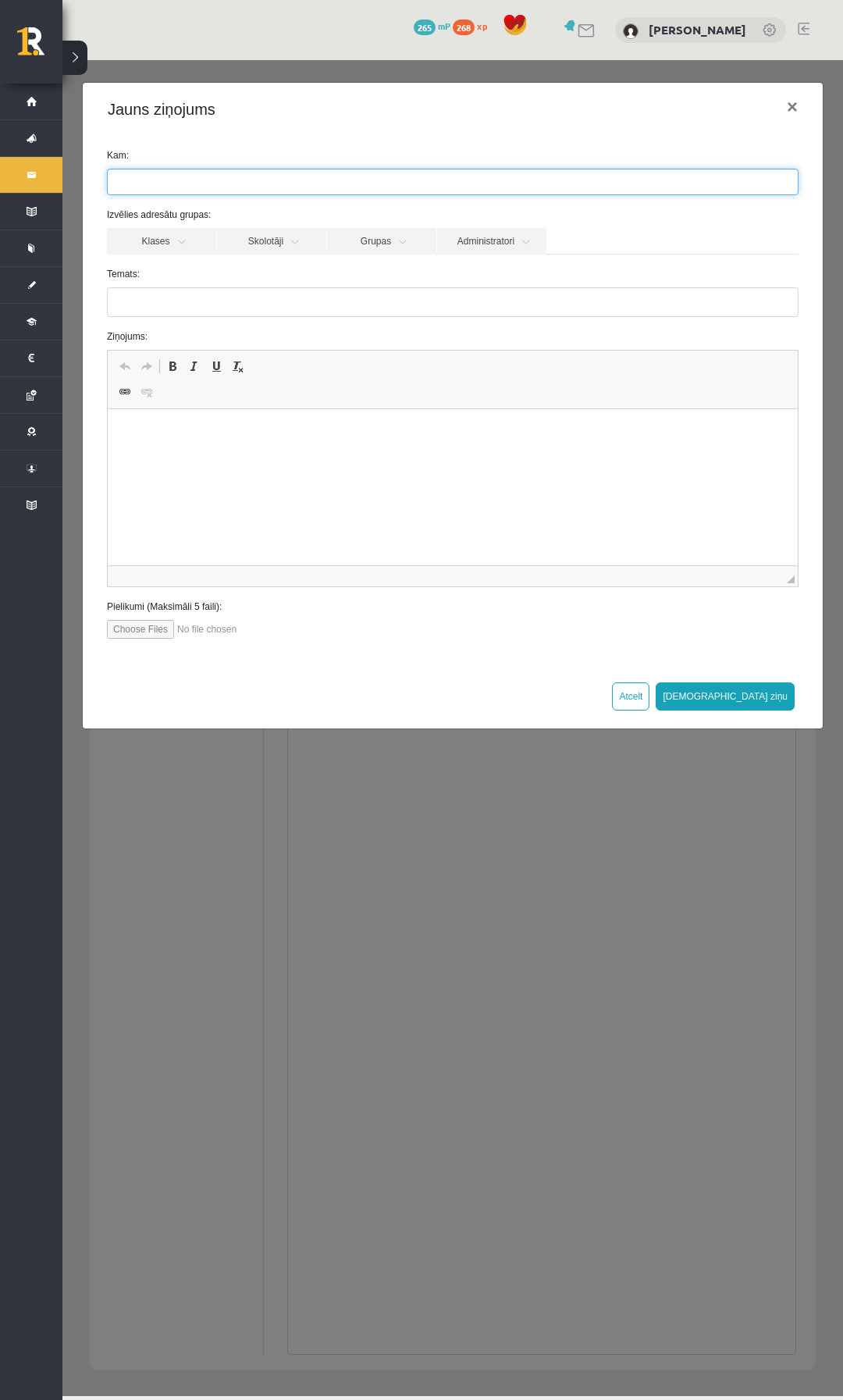
click at [175, 178] on ul at bounding box center [453, 182] width 690 height 25
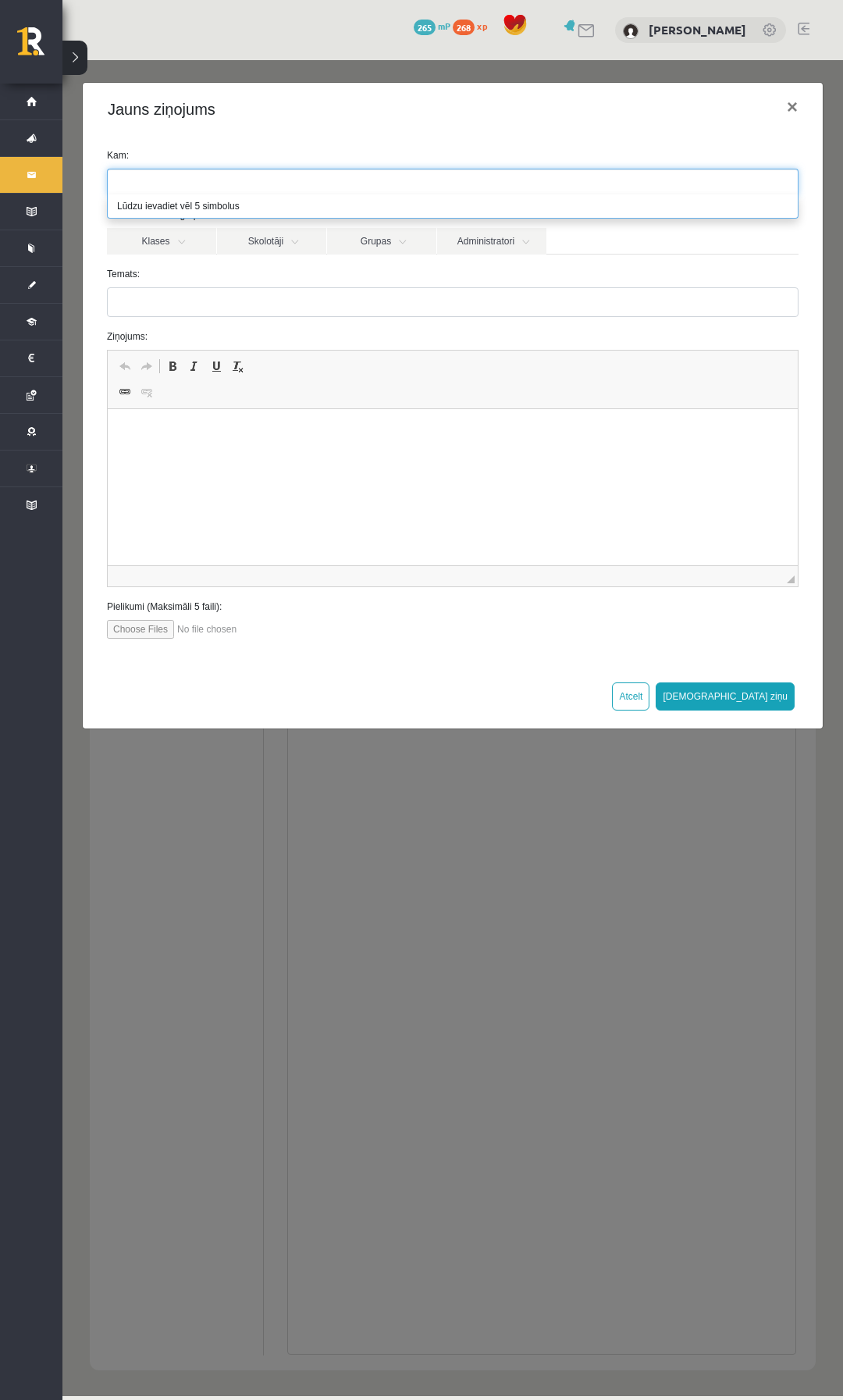
click at [168, 185] on ul at bounding box center [453, 182] width 690 height 25
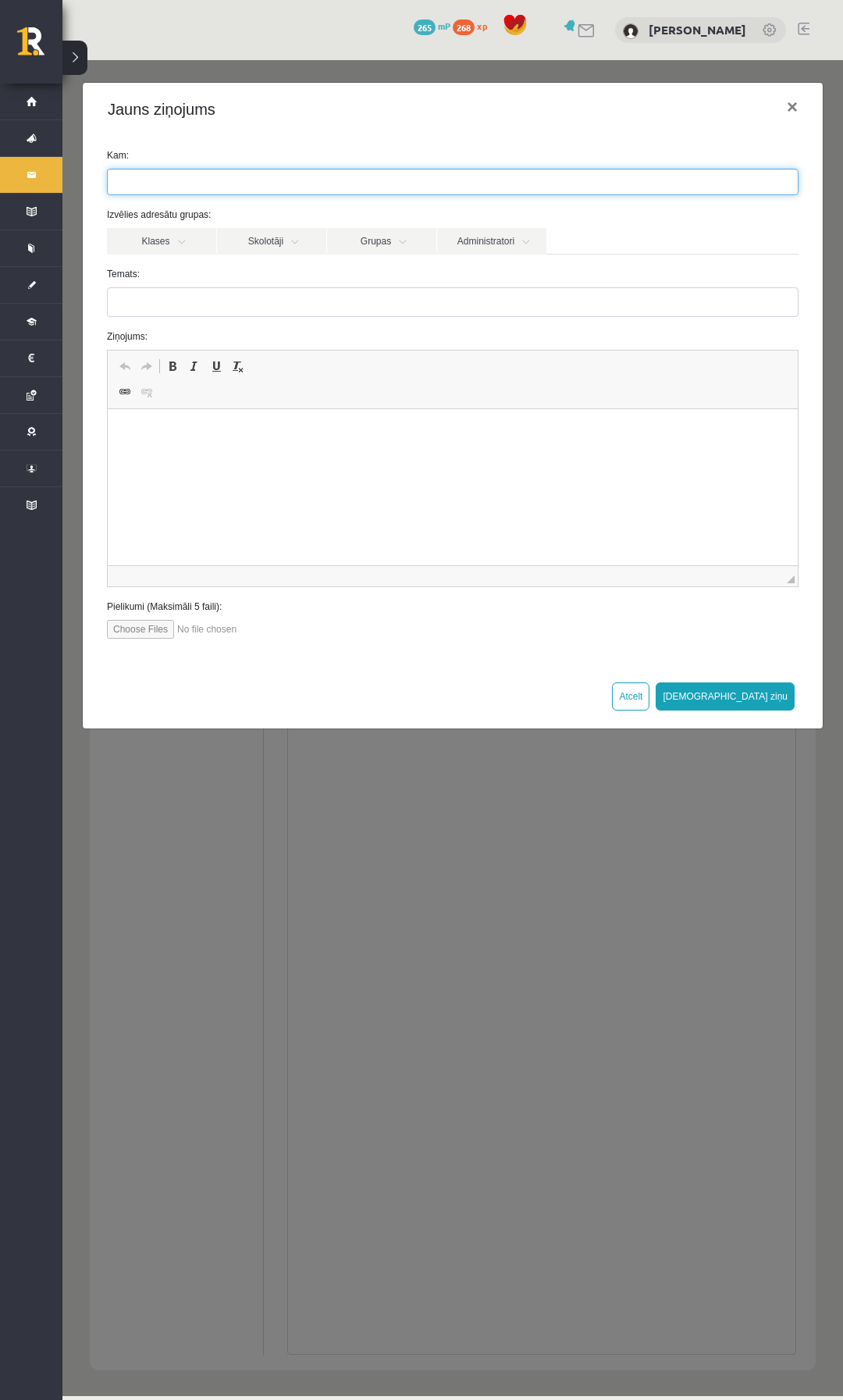
click at [168, 180] on ul at bounding box center [453, 182] width 690 height 25
